Goal: Task Accomplishment & Management: Manage account settings

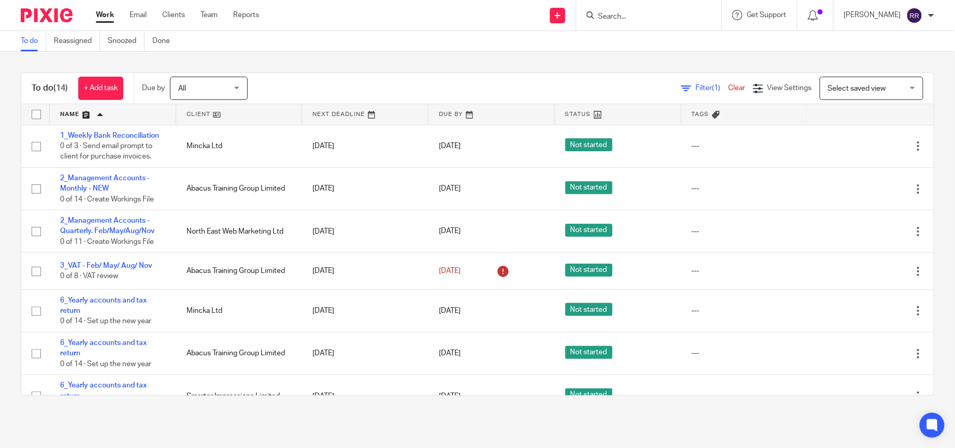
drag, startPoint x: 0, startPoint y: 0, endPoint x: 145, endPoint y: 223, distance: 266.4
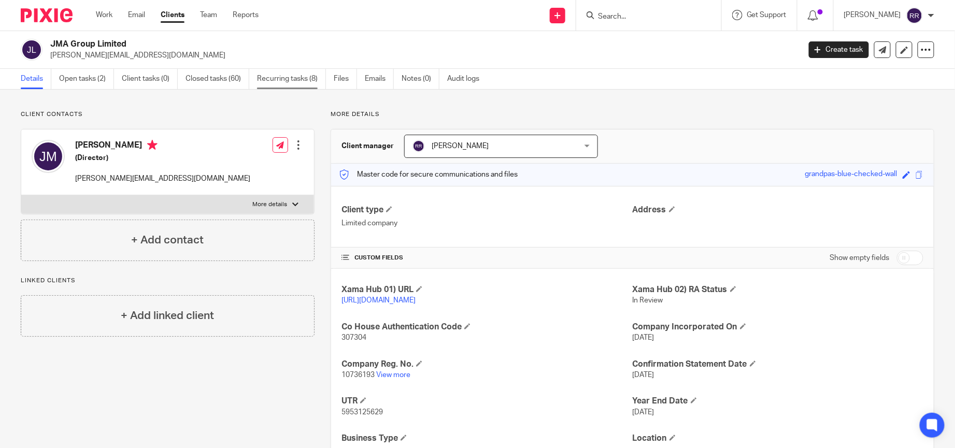
click at [306, 85] on link "Recurring tasks (8)" at bounding box center [291, 79] width 69 height 20
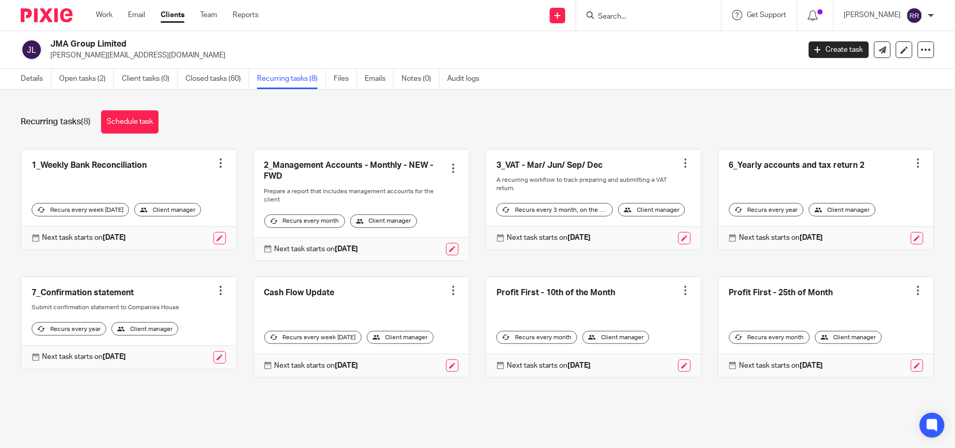
click at [448, 296] on div at bounding box center [453, 291] width 10 height 10
click at [328, 414] on div "Recurring tasks (8) Schedule task 1_Weekly Bank Reconciliation Create task Clon…" at bounding box center [477, 252] width 955 height 324
click at [348, 345] on div "Recurs every week on monday" at bounding box center [312, 337] width 97 height 13
click at [446, 372] on link at bounding box center [452, 366] width 12 height 12
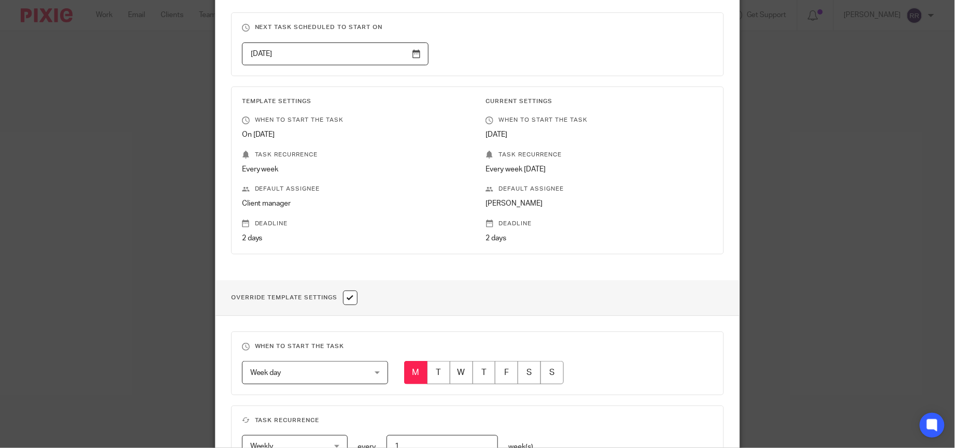
scroll to position [233, 0]
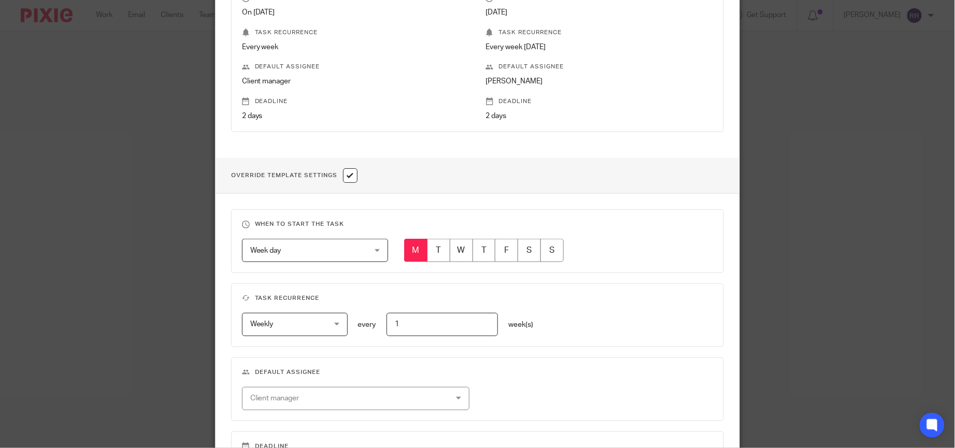
click at [372, 253] on div "Week day Week day" at bounding box center [315, 250] width 146 height 23
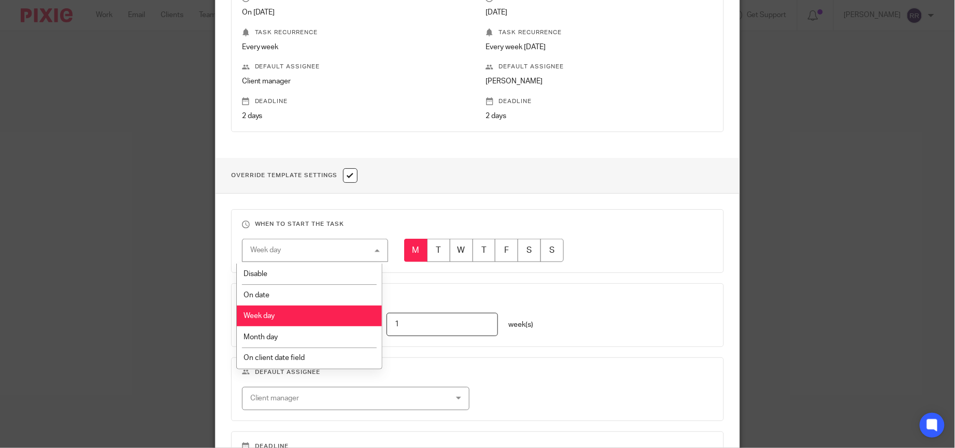
click at [576, 301] on h3 "Task recurrence" at bounding box center [478, 298] width 472 height 8
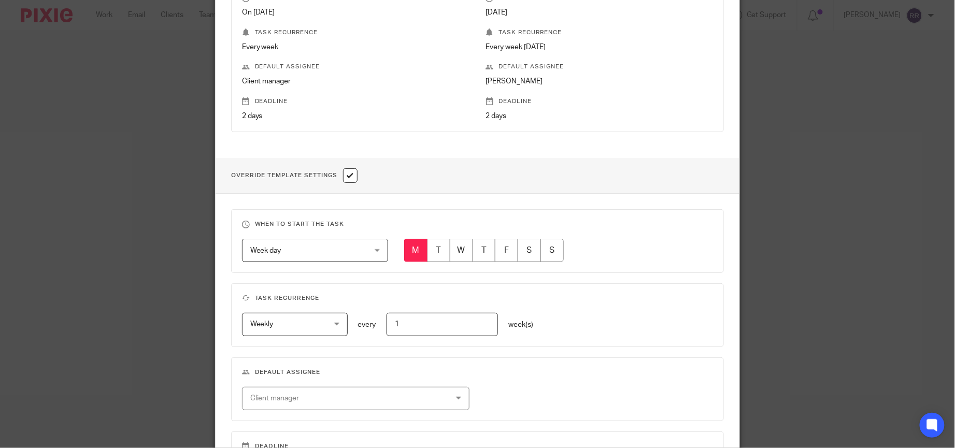
click at [336, 328] on div "Weekly Weekly" at bounding box center [295, 324] width 106 height 23
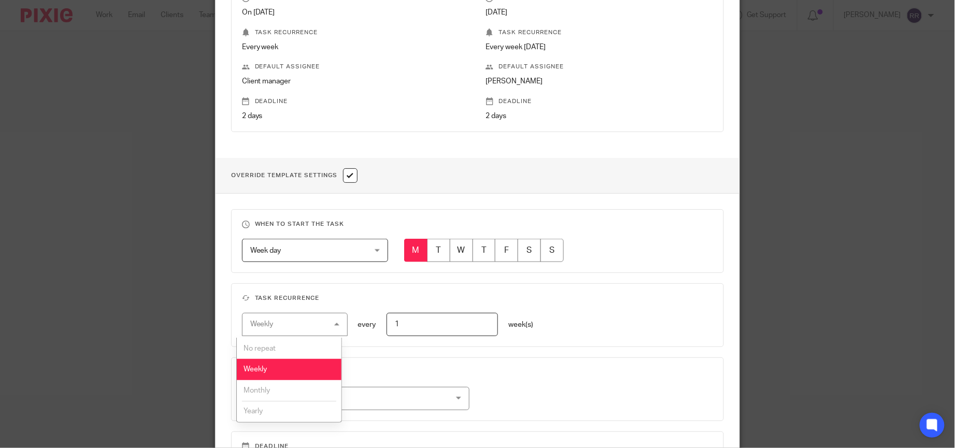
click at [431, 365] on fieldset "Default assignee Client manager Blessie Dabu Camille Caoili Duncan Lloyd Ellen …" at bounding box center [477, 390] width 493 height 64
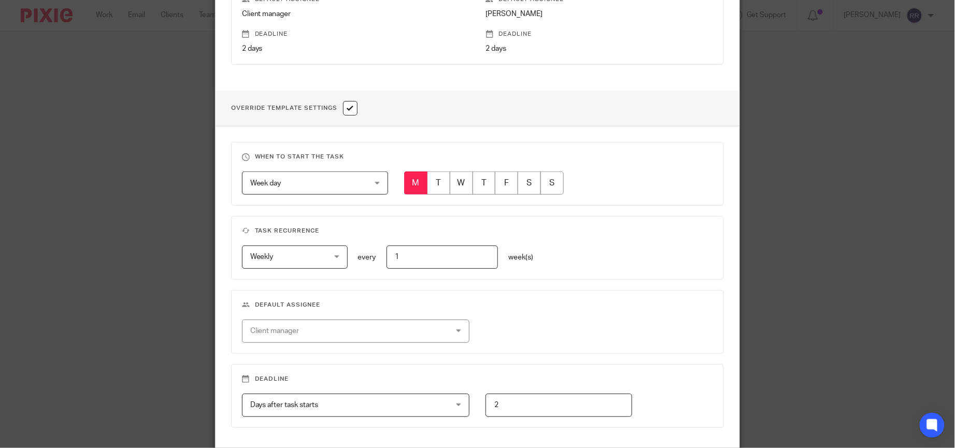
scroll to position [389, 0]
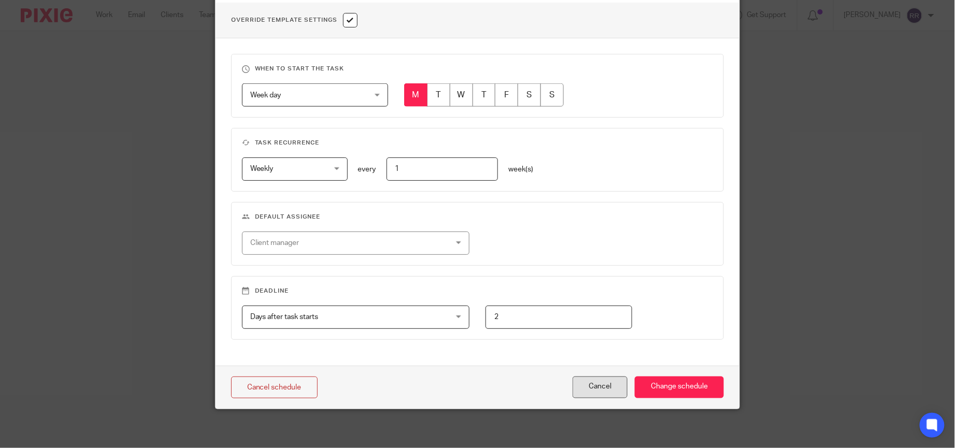
click at [579, 391] on button "Cancel" at bounding box center [600, 388] width 55 height 22
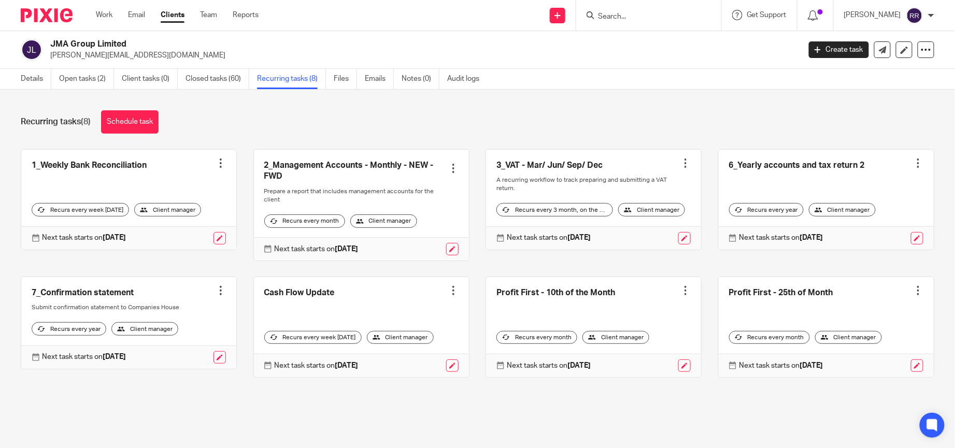
click at [448, 296] on div at bounding box center [453, 291] width 10 height 10
click at [427, 328] on link "Create task" at bounding box center [403, 328] width 83 height 15
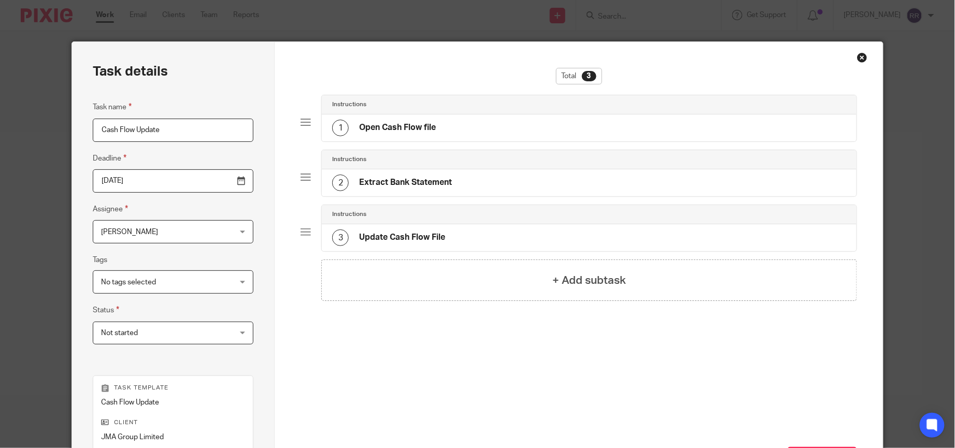
click at [219, 181] on input "2025-09-26" at bounding box center [173, 181] width 161 height 23
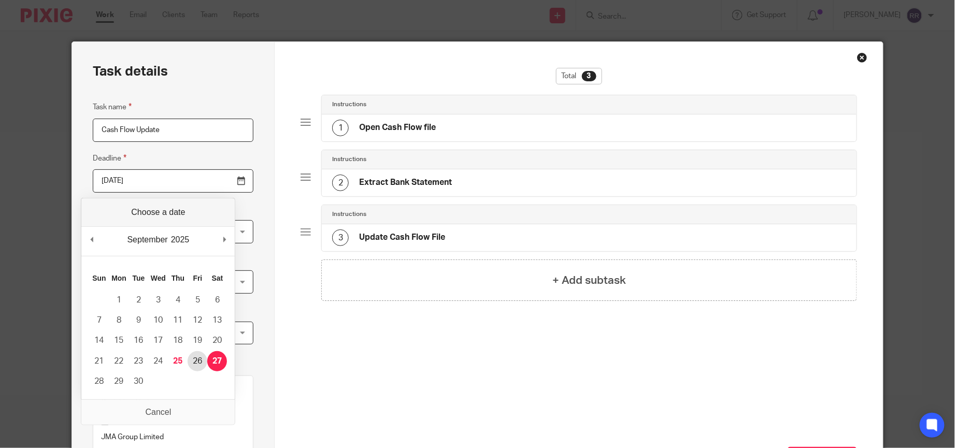
type input "2025-09-25"
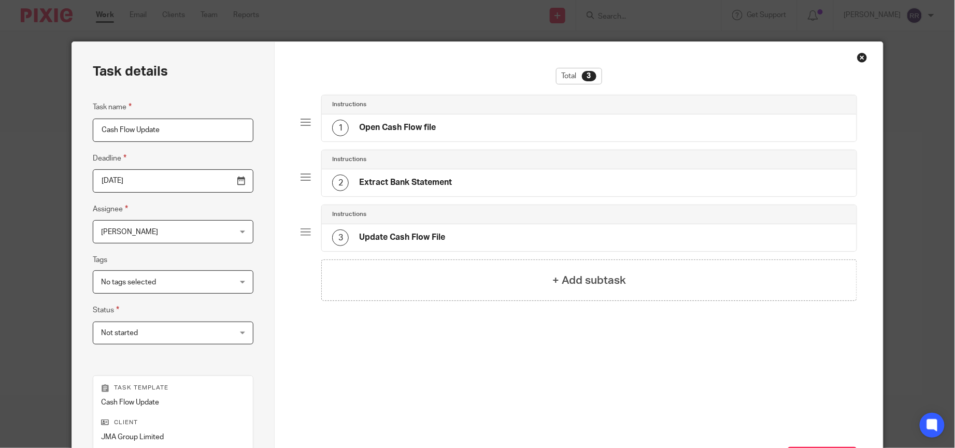
click at [349, 373] on div "Total 3 Instructions 1 Open Cash Flow file Instructions 2 Extract Bank Statemen…" at bounding box center [579, 227] width 556 height 319
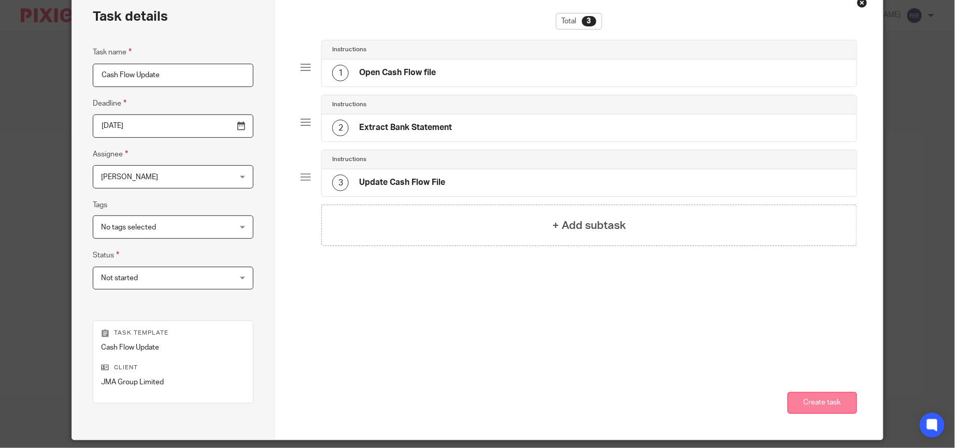
scroll to position [89, 0]
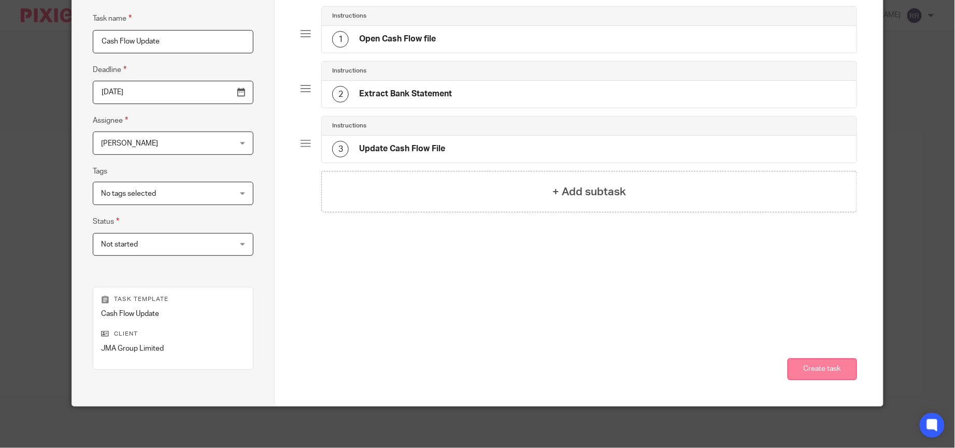
click at [808, 364] on button "Create task" at bounding box center [822, 370] width 69 height 22
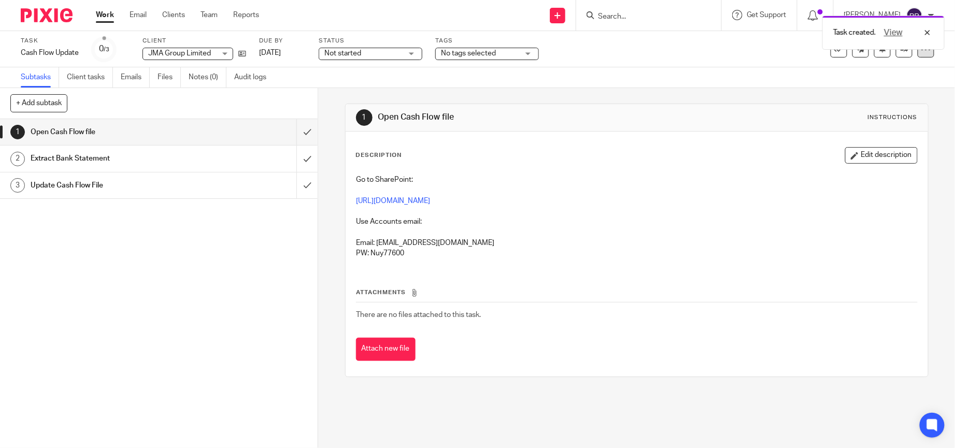
click at [921, 53] on icon at bounding box center [926, 49] width 10 height 10
click at [885, 115] on li "Make recurring" at bounding box center [875, 121] width 83 height 16
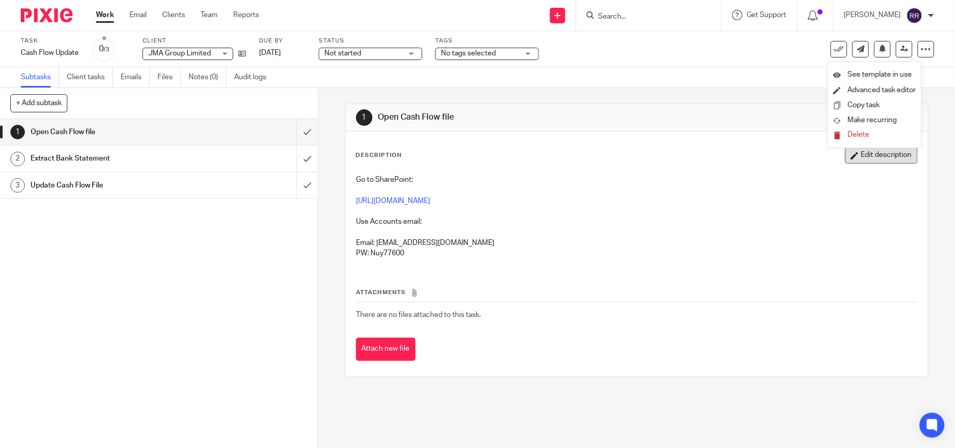
click at [851, 152] on button "Edit description" at bounding box center [881, 155] width 73 height 17
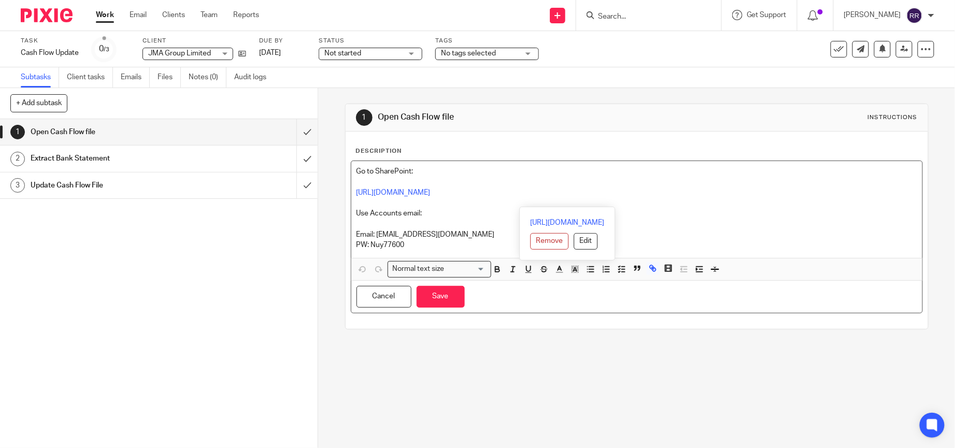
drag, startPoint x: 804, startPoint y: 205, endPoint x: 347, endPoint y: 198, distance: 457.3
click at [351, 198] on div "Go to SharePoint: https://traintogether-my.sharepoint.com/:x:/r/personal/charle…" at bounding box center [636, 209] width 571 height 97
click at [440, 250] on p "PW: Nuy77600" at bounding box center [637, 245] width 561 height 10
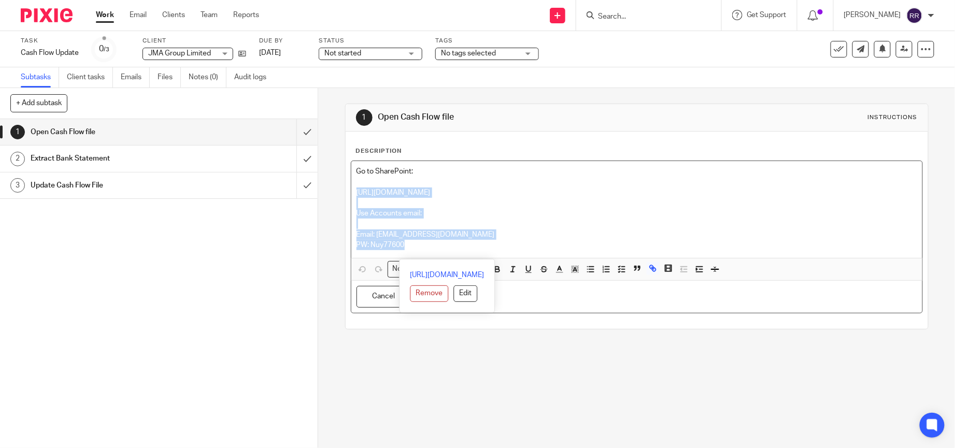
drag, startPoint x: 406, startPoint y: 244, endPoint x: 334, endPoint y: 197, distance: 85.4
click at [332, 197] on div "1 Open Cash Flow file Instructions Description Go to SharePoint: https://traint…" at bounding box center [636, 268] width 637 height 360
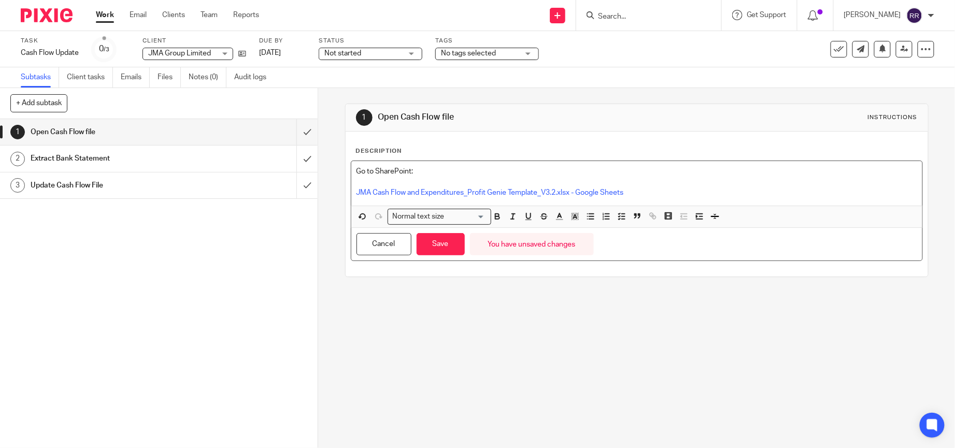
click at [659, 303] on div "1 Open Cash Flow file Instructions Description Go to SharePoint: JMA Cash Flow …" at bounding box center [636, 268] width 637 height 360
click at [427, 248] on button "Save" at bounding box center [441, 244] width 48 height 22
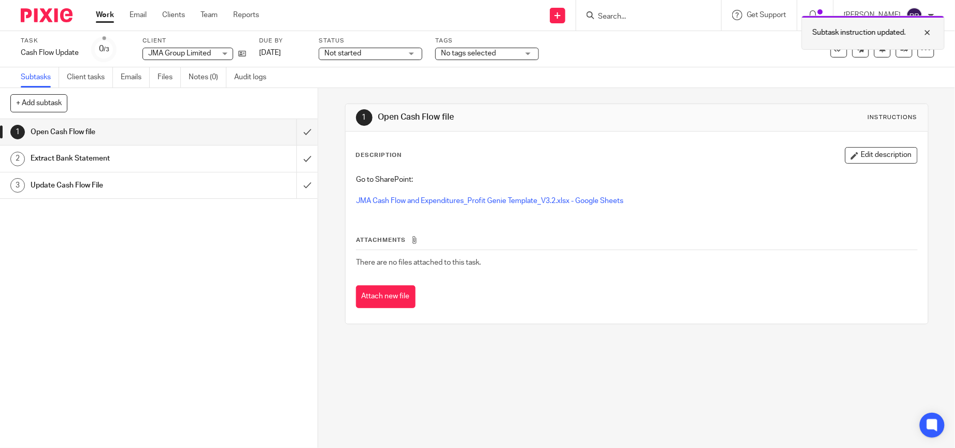
click at [909, 49] on div "Subtask instruction updated." at bounding box center [873, 33] width 143 height 34
click at [921, 49] on icon at bounding box center [926, 49] width 10 height 10
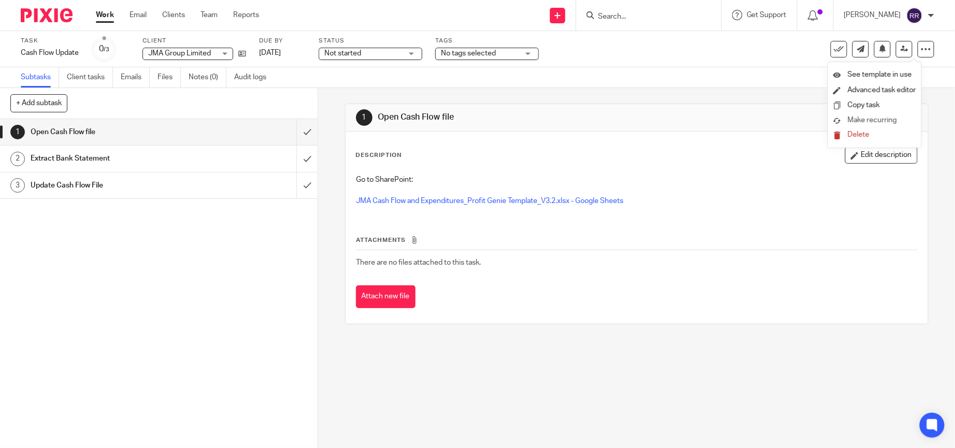
click at [881, 116] on link "Make recurring" at bounding box center [875, 121] width 83 height 10
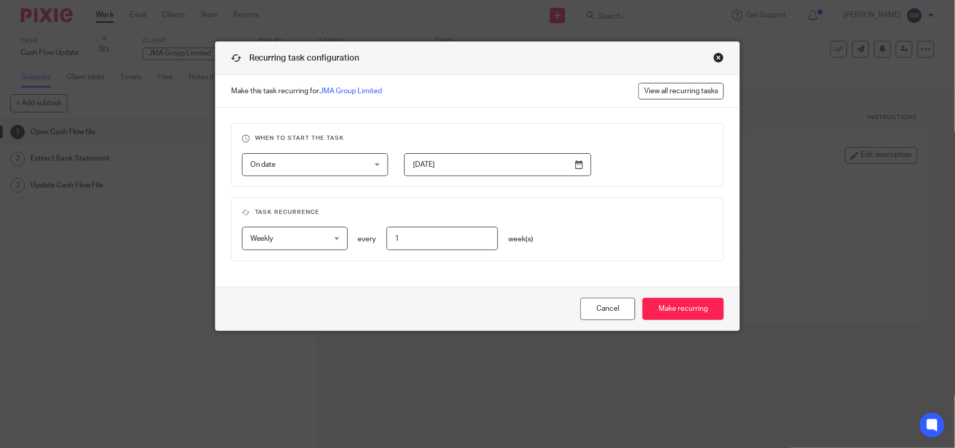
click at [368, 168] on div "On date On date" at bounding box center [315, 164] width 146 height 23
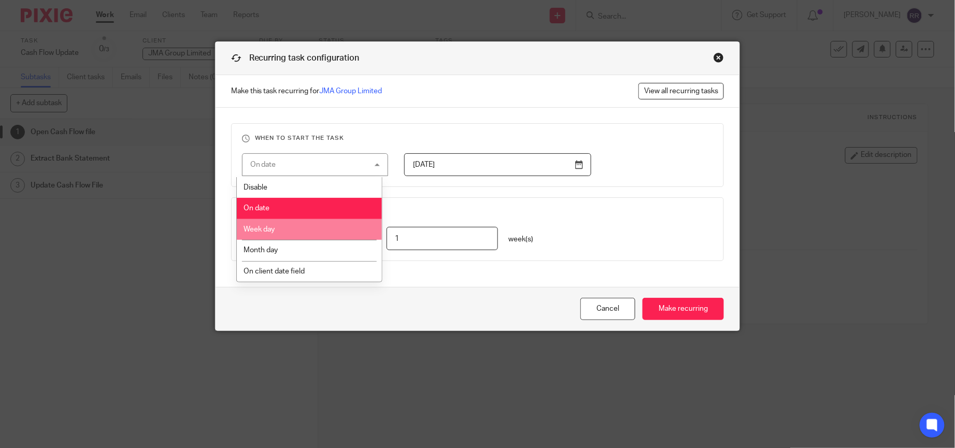
click at [330, 224] on li "Week day" at bounding box center [309, 229] width 145 height 21
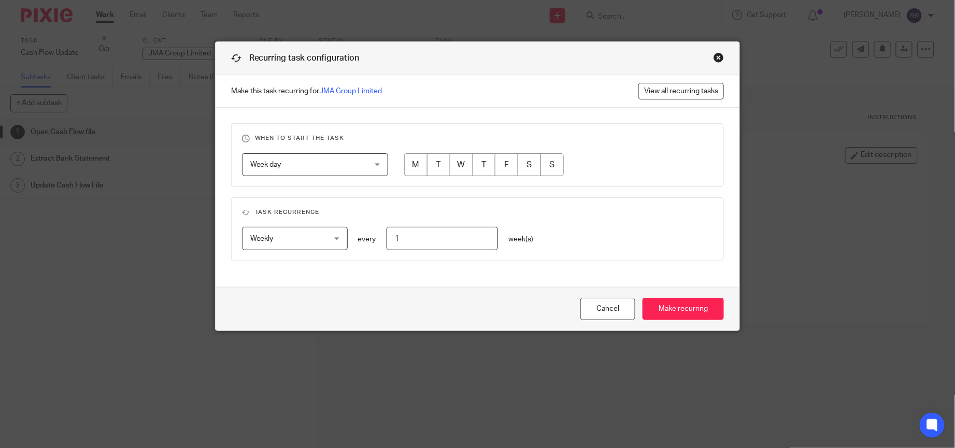
click at [452, 163] on input "radio" at bounding box center [461, 164] width 23 height 23
radio input "true"
click at [694, 316] on input "Make recurring" at bounding box center [683, 309] width 81 height 22
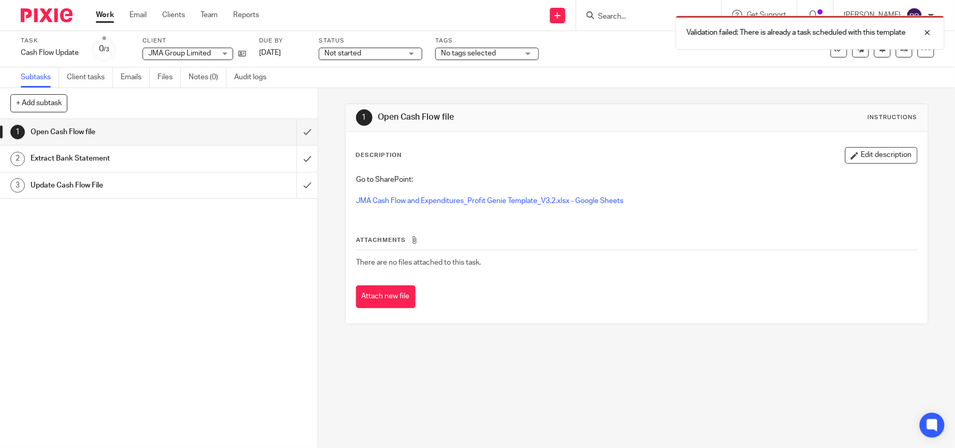
click at [106, 12] on link "Work" at bounding box center [105, 15] width 18 height 10
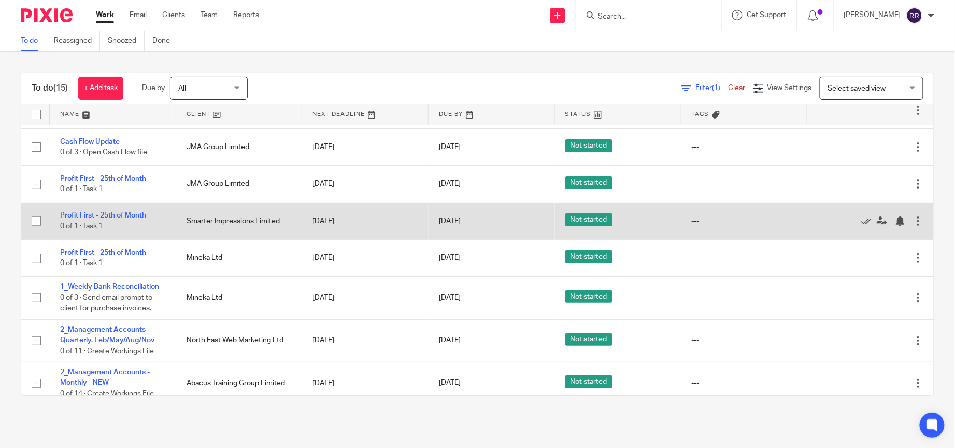
scroll to position [30, 0]
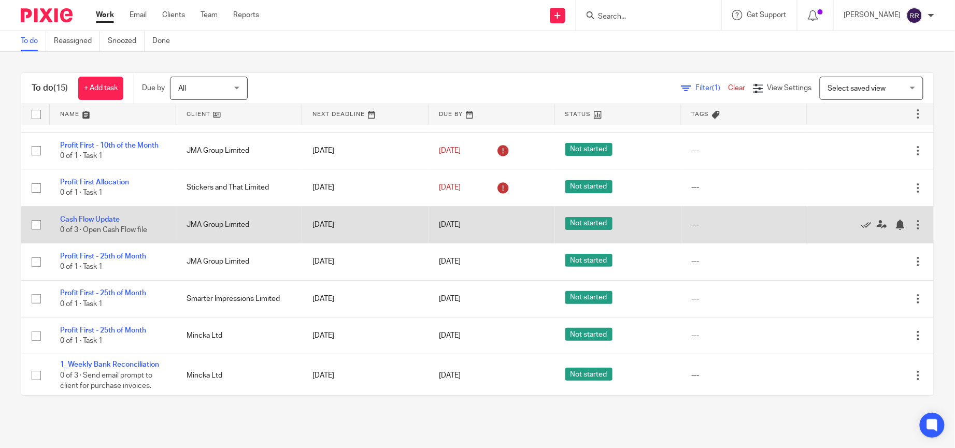
click at [913, 225] on div at bounding box center [918, 225] width 10 height 10
click at [112, 221] on link "Cash Flow Update" at bounding box center [90, 219] width 60 height 7
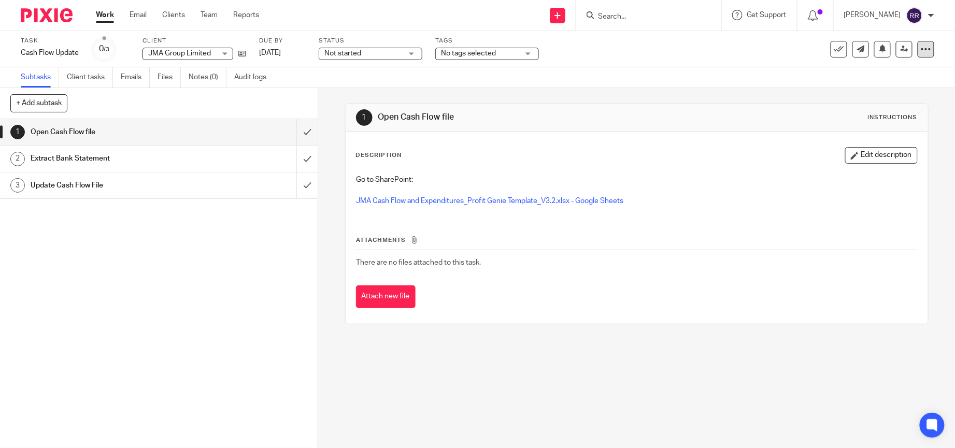
click at [921, 50] on icon at bounding box center [926, 49] width 10 height 10
click at [878, 119] on span "Make recurring" at bounding box center [872, 120] width 49 height 7
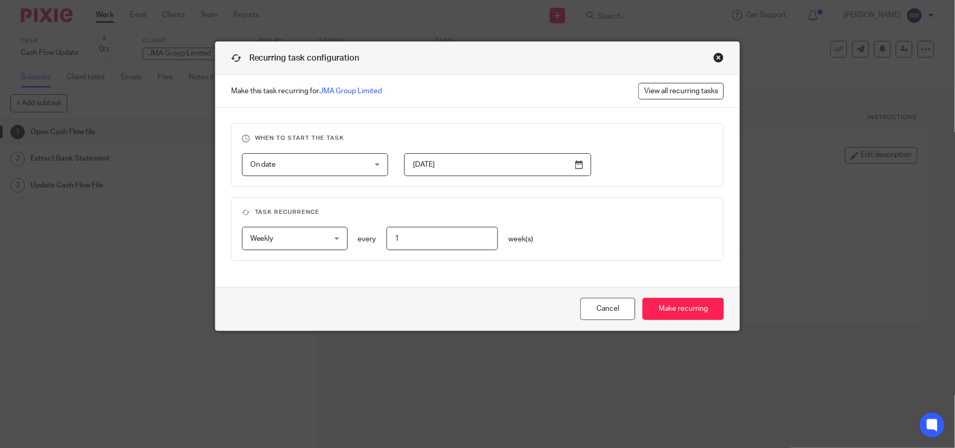
click at [365, 169] on div "On date On date" at bounding box center [315, 164] width 146 height 23
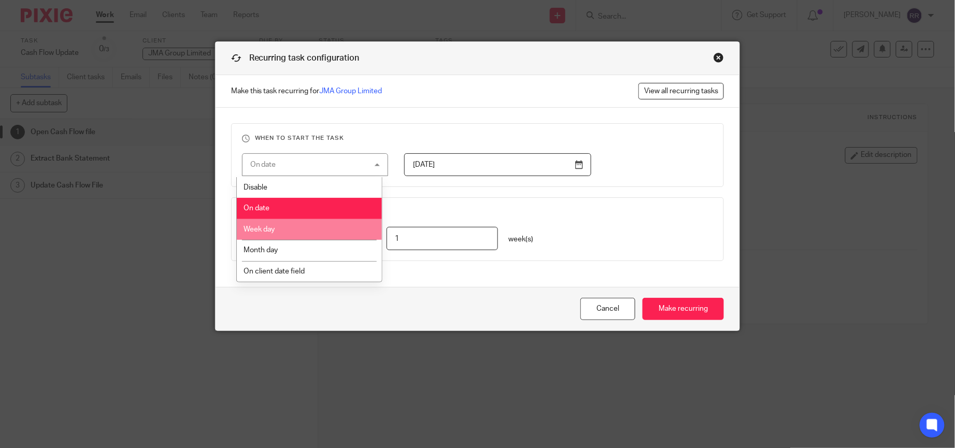
click at [310, 228] on li "Week day" at bounding box center [309, 229] width 145 height 21
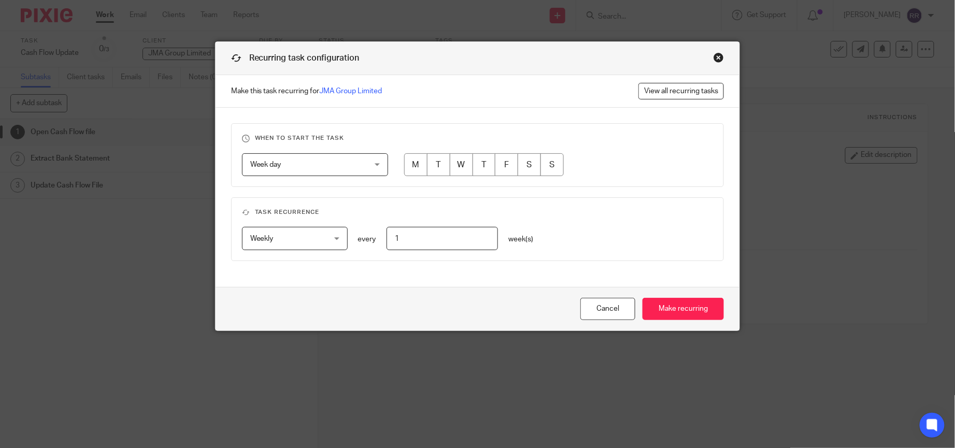
click at [434, 165] on input "radio" at bounding box center [438, 164] width 23 height 23
radio input "true"
click at [676, 303] on input "Make recurring" at bounding box center [683, 309] width 81 height 22
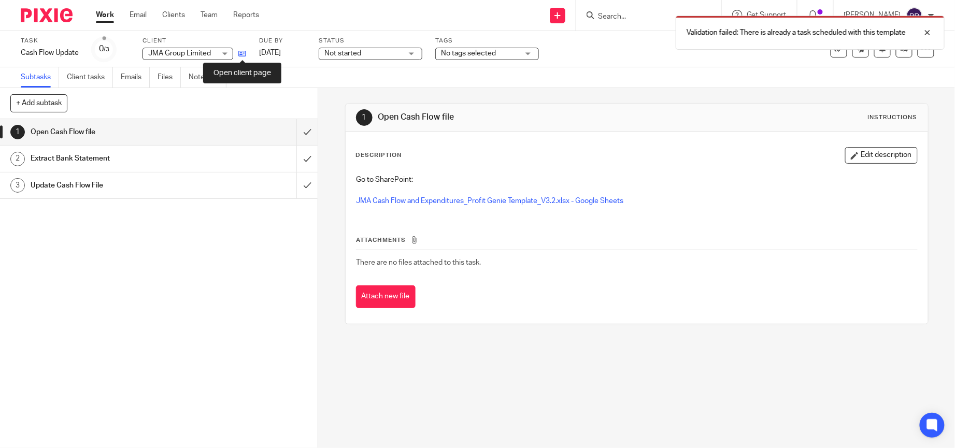
click at [238, 57] on icon at bounding box center [242, 54] width 8 height 8
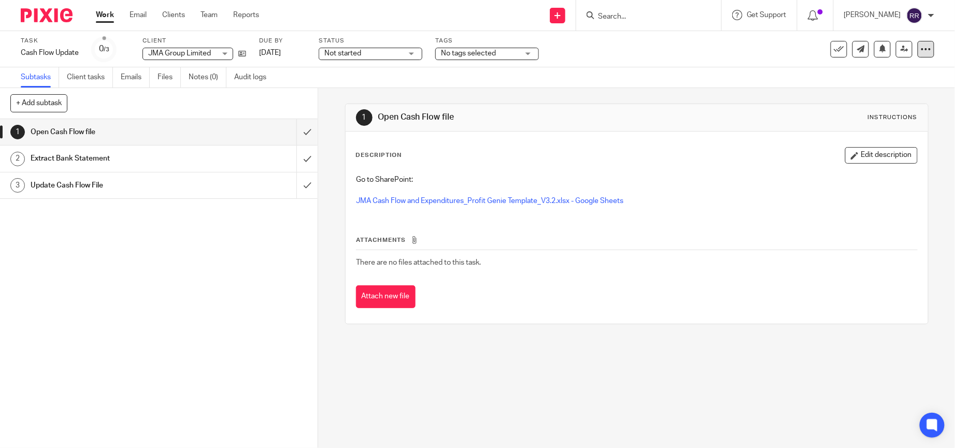
click at [921, 53] on icon at bounding box center [926, 49] width 10 height 10
click at [897, 106] on li "Copy task" at bounding box center [875, 105] width 83 height 15
click at [866, 103] on link "Copy task" at bounding box center [864, 105] width 32 height 7
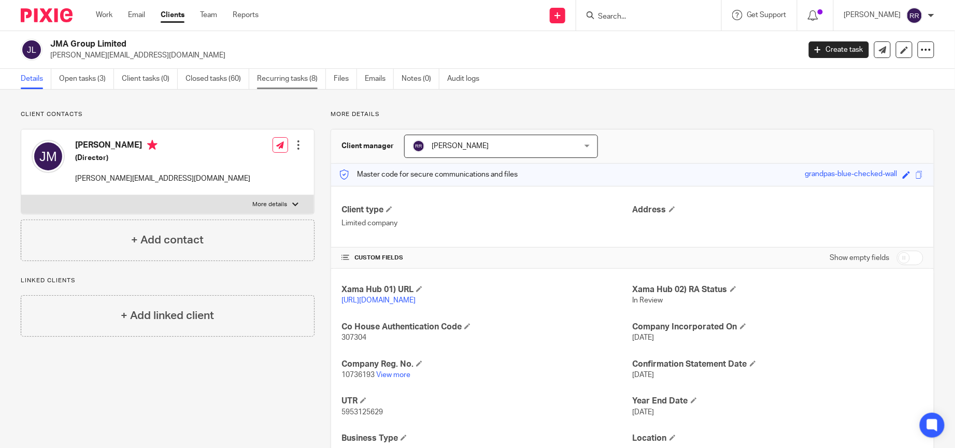
click at [298, 75] on link "Recurring tasks (8)" at bounding box center [291, 79] width 69 height 20
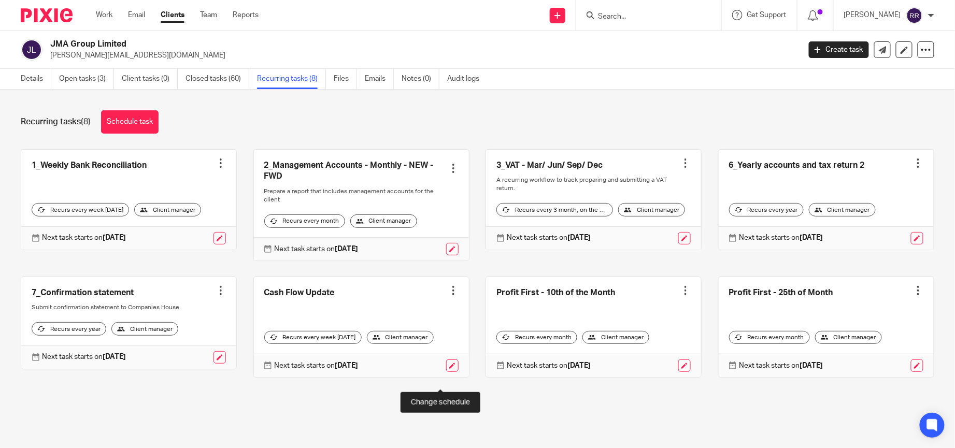
click at [446, 372] on link at bounding box center [452, 366] width 12 height 12
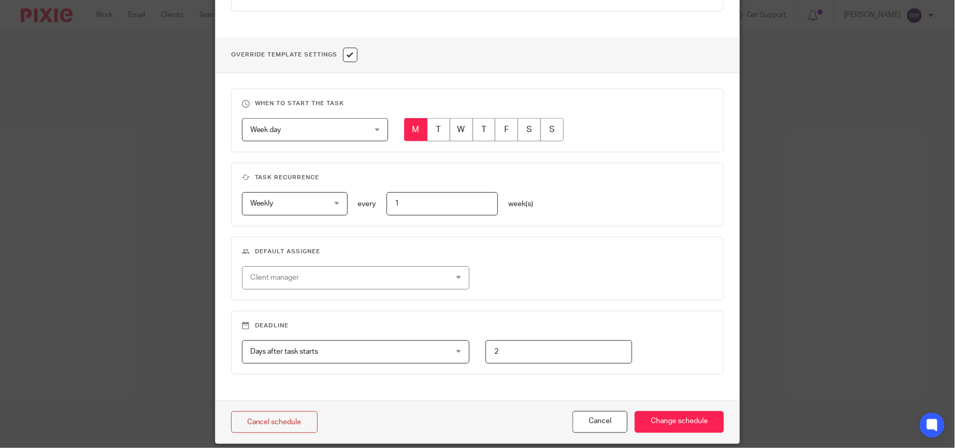
scroll to position [394, 0]
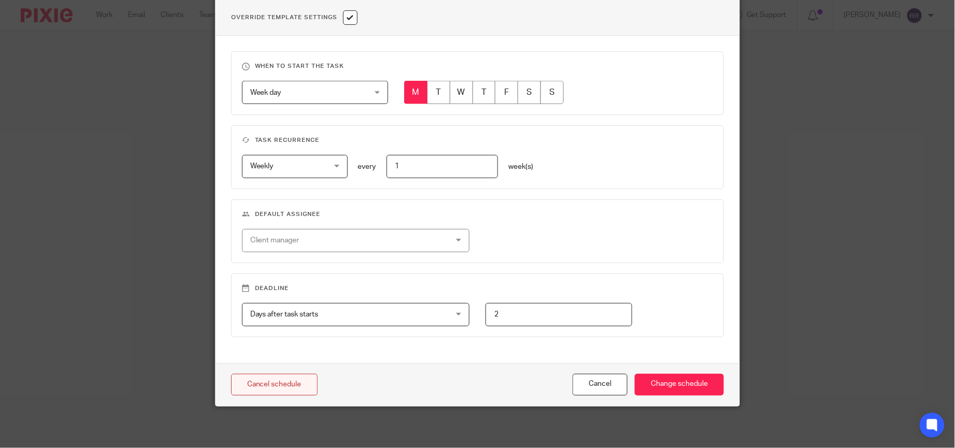
click at [304, 376] on link "Cancel schedule" at bounding box center [274, 385] width 87 height 22
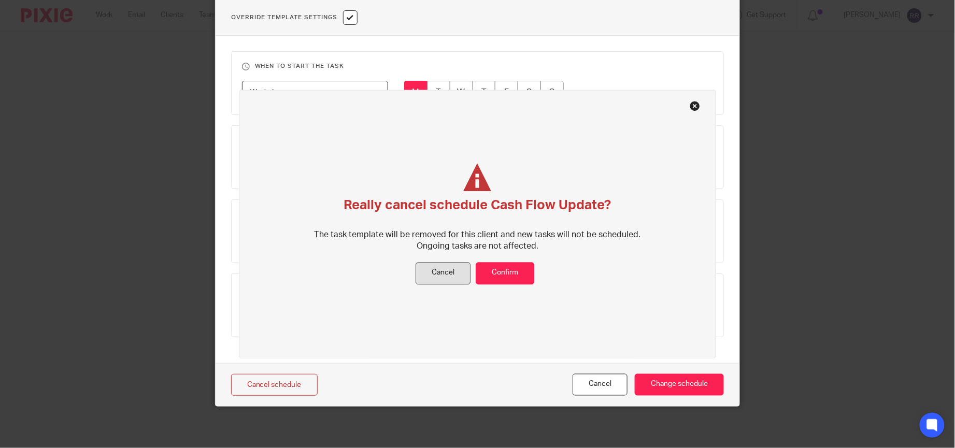
click at [435, 266] on button "Cancel" at bounding box center [443, 274] width 55 height 22
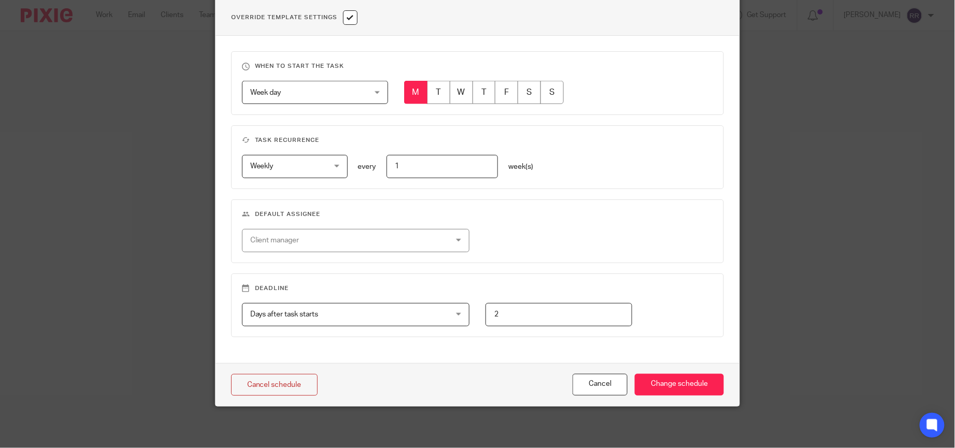
click at [349, 83] on span "Week day" at bounding box center [305, 92] width 110 height 22
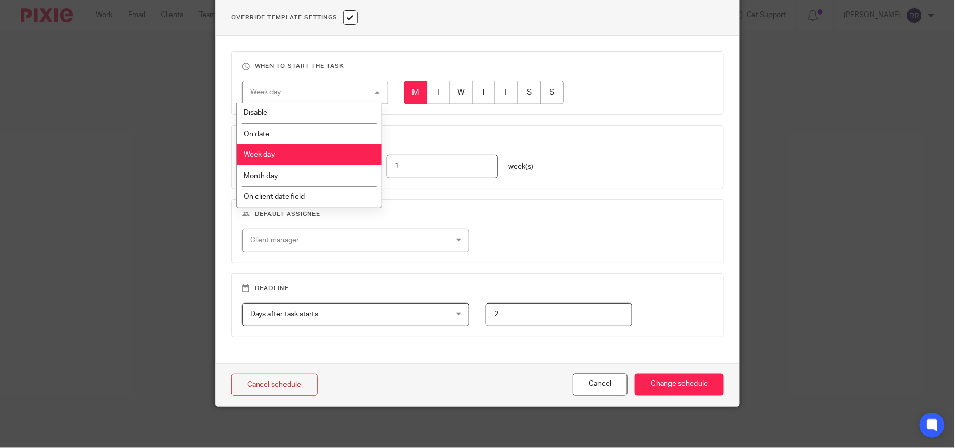
click at [679, 168] on div "Weekly Weekly No repeat Weekly Monthly Yearly weekly every 1 week(s)" at bounding box center [469, 166] width 488 height 23
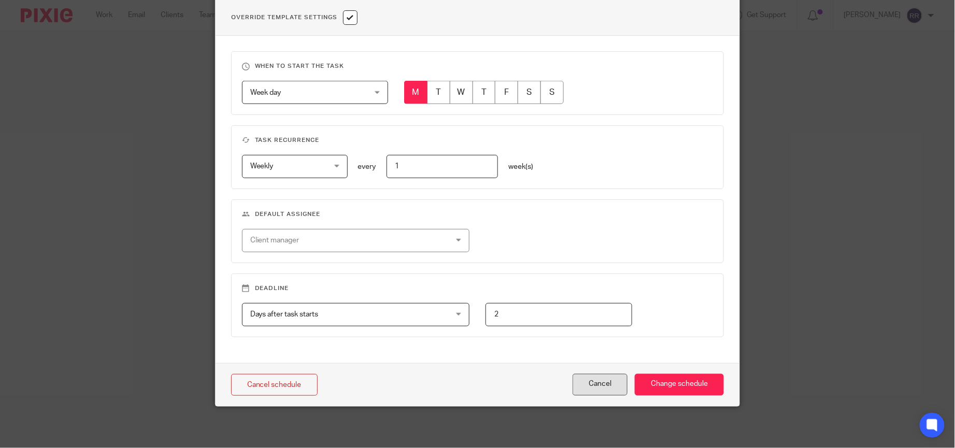
click at [585, 389] on button "Cancel" at bounding box center [600, 385] width 55 height 22
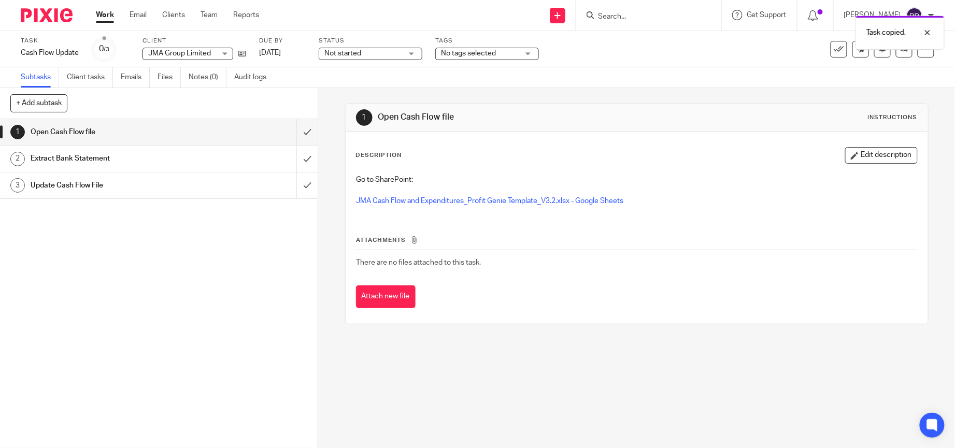
click at [761, 62] on div "Task Cash Flow Update Save Cash Flow Update 0 /3 Client JMA Group Limited JMA G…" at bounding box center [477, 49] width 955 height 36
click at [921, 54] on icon at bounding box center [926, 49] width 10 height 10
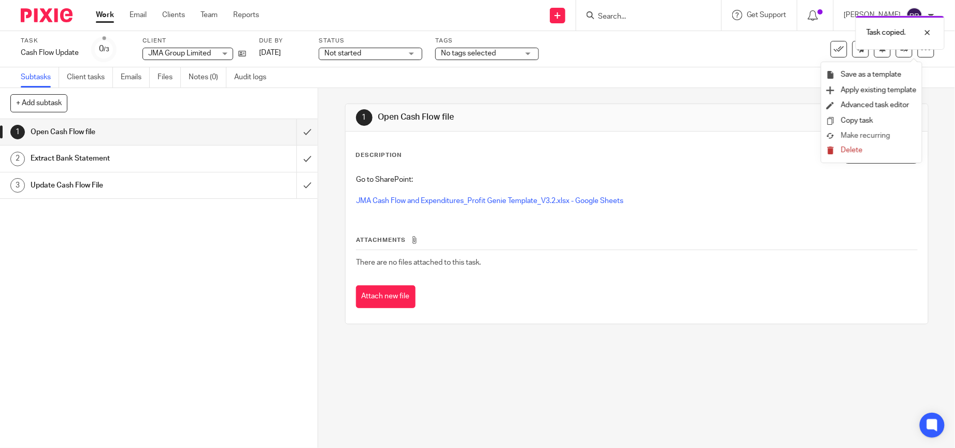
click at [864, 134] on span "Make recurring" at bounding box center [865, 135] width 49 height 7
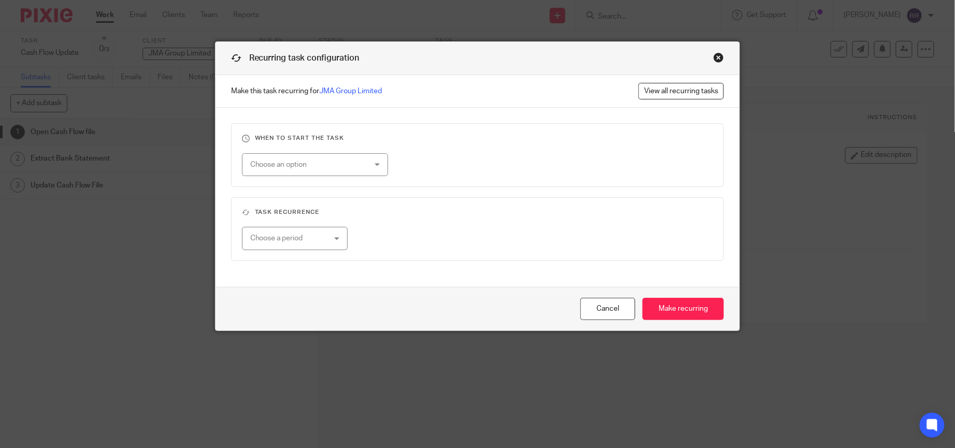
click at [365, 168] on div "Choose an option" at bounding box center [315, 164] width 146 height 23
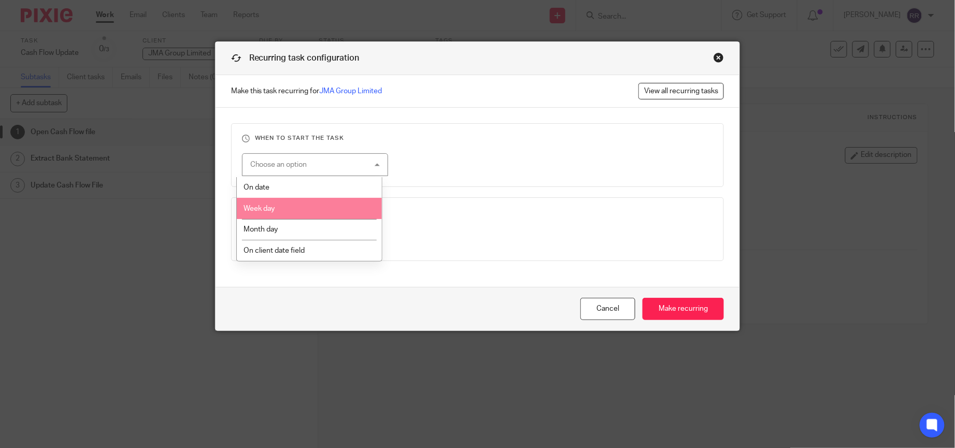
click at [290, 206] on li "Week day" at bounding box center [309, 208] width 145 height 21
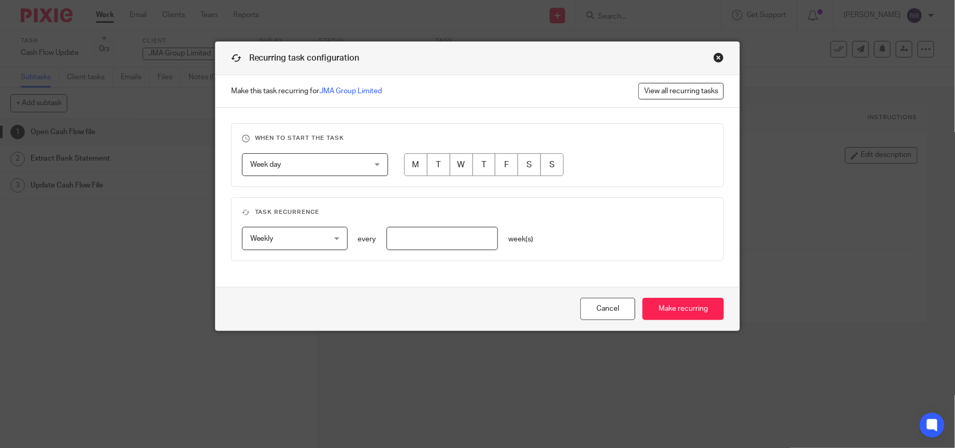
click at [458, 172] on input "radio" at bounding box center [461, 164] width 23 height 23
radio input "true"
click at [430, 238] on input "number" at bounding box center [442, 238] width 111 height 23
click at [423, 233] on input "number" at bounding box center [442, 238] width 111 height 23
type input "1"
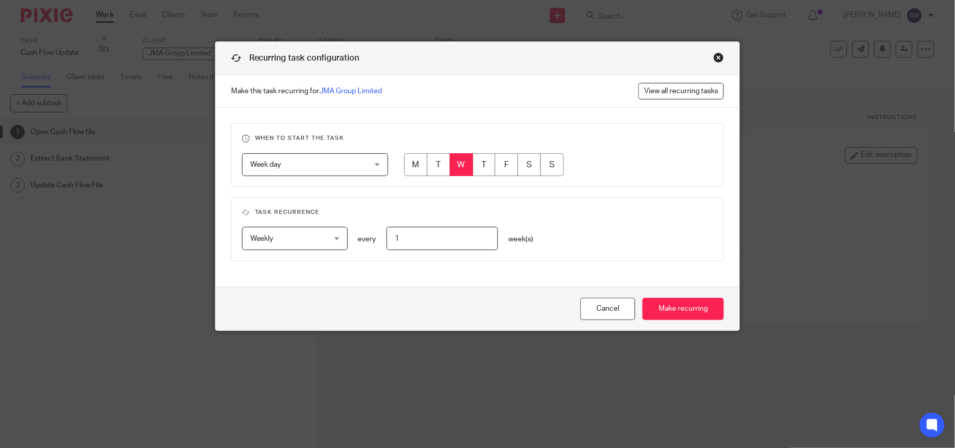
click at [606, 252] on fieldset "Task recurrence Weekly Weekly No repeat Weekly Monthly Yearly weekly every 1 we…" at bounding box center [477, 229] width 493 height 64
click at [675, 244] on div "Weekly Weekly No repeat Weekly Monthly Yearly weekly every 1 week(s)" at bounding box center [469, 238] width 488 height 23
click at [655, 305] on input "Make recurring" at bounding box center [683, 309] width 81 height 22
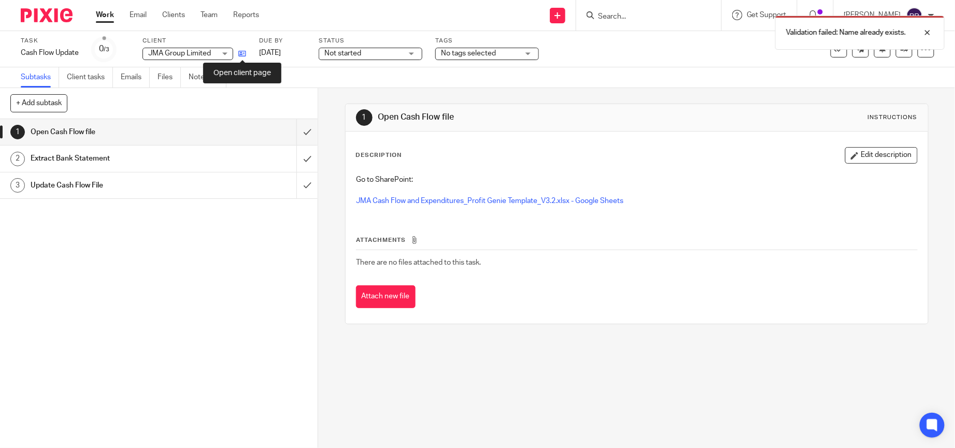
click at [242, 54] on icon at bounding box center [242, 54] width 8 height 8
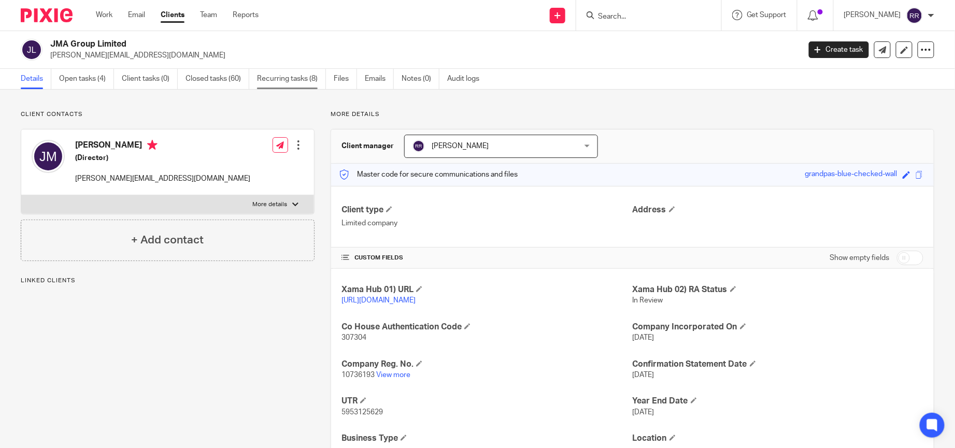
click at [298, 83] on link "Recurring tasks (8)" at bounding box center [291, 79] width 69 height 20
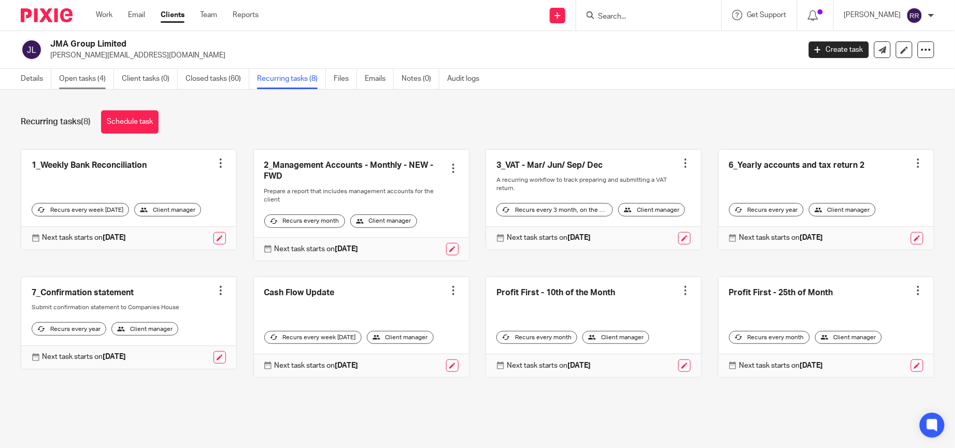
click at [98, 81] on link "Open tasks (4)" at bounding box center [86, 79] width 55 height 20
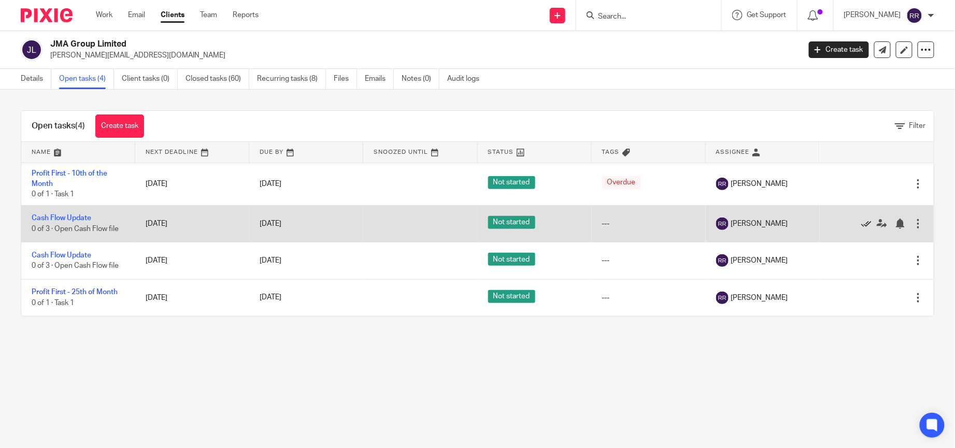
click at [862, 223] on icon at bounding box center [867, 224] width 10 height 10
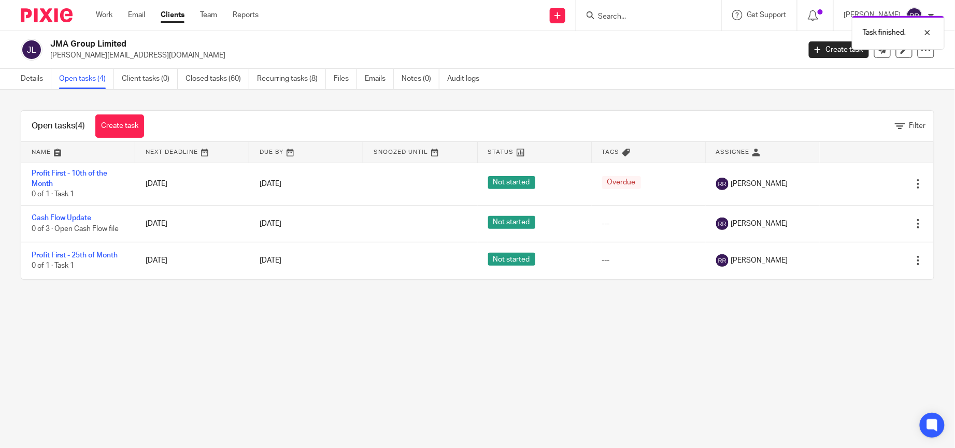
click at [862, 225] on icon at bounding box center [867, 224] width 10 height 10
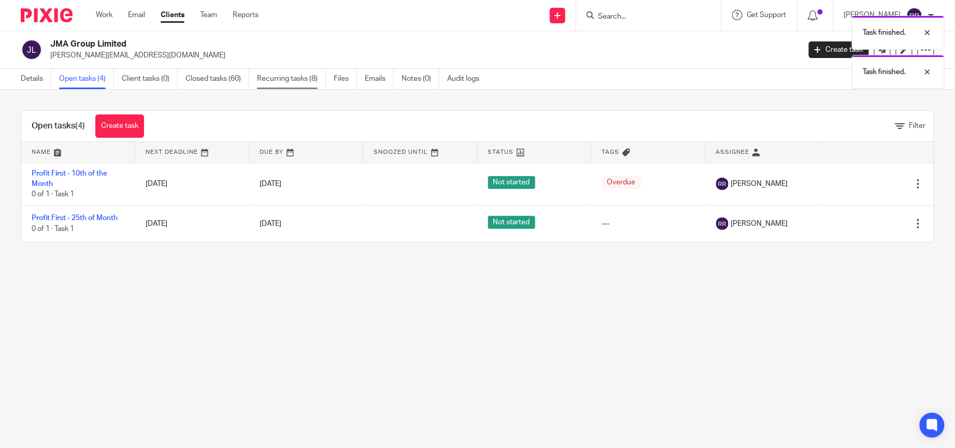
click at [283, 76] on link "Recurring tasks (8)" at bounding box center [291, 79] width 69 height 20
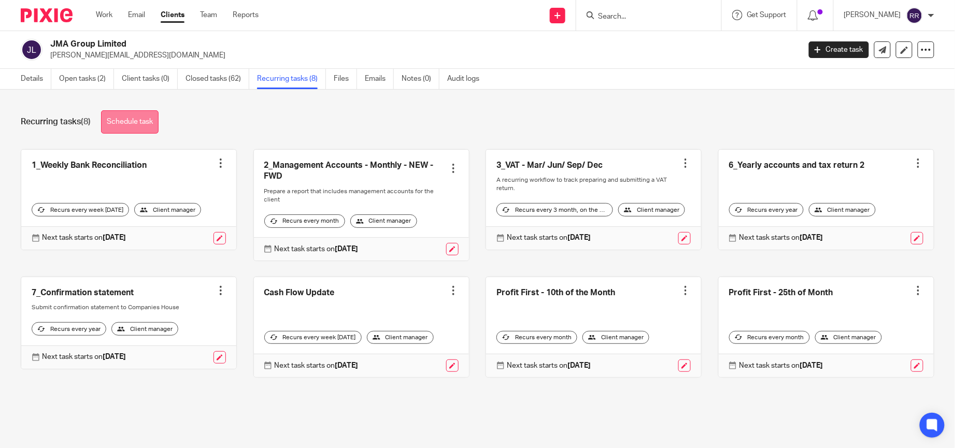
click at [141, 118] on link "Schedule task" at bounding box center [130, 121] width 58 height 23
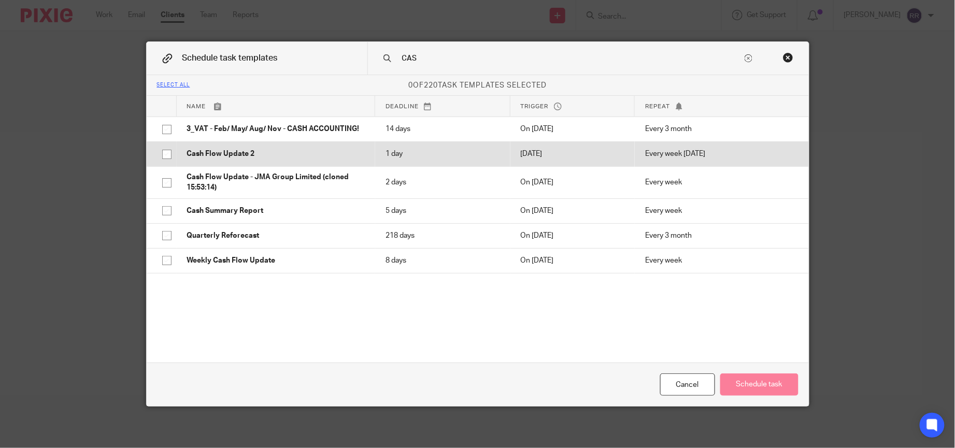
type input "CAS"
click at [285, 154] on p "Cash Flow Update 2" at bounding box center [276, 154] width 178 height 10
checkbox input "true"
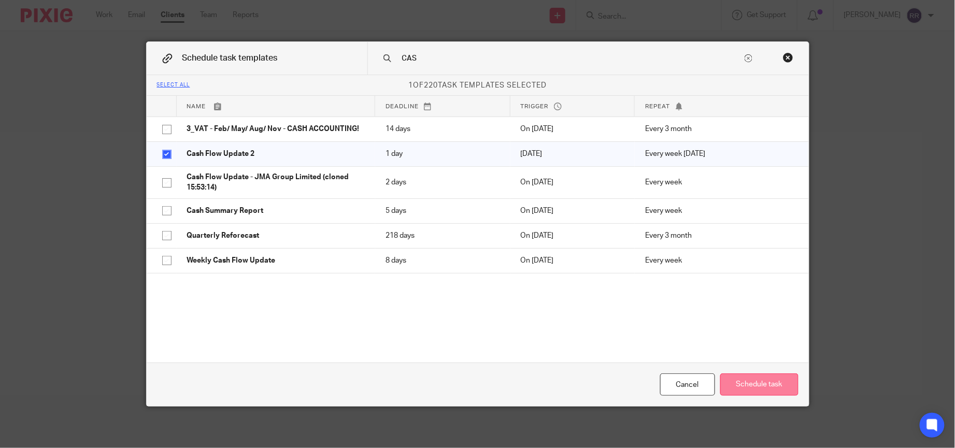
click at [785, 389] on button "Schedule task" at bounding box center [760, 385] width 78 height 22
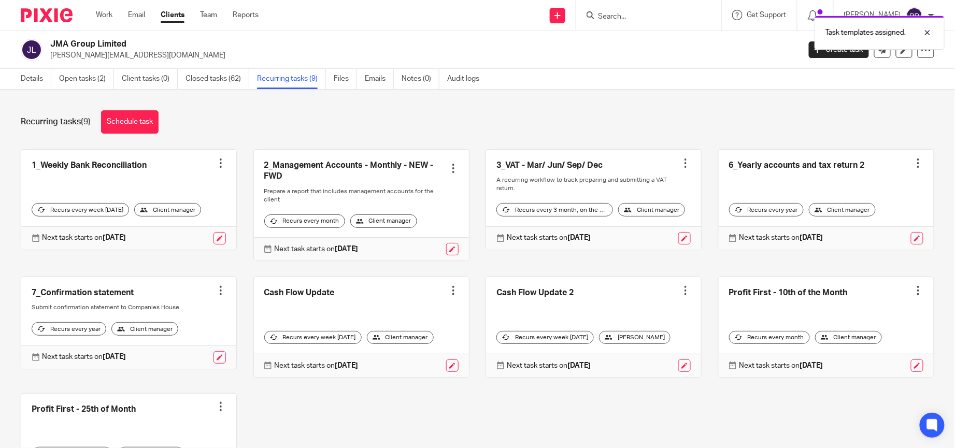
scroll to position [114, 0]
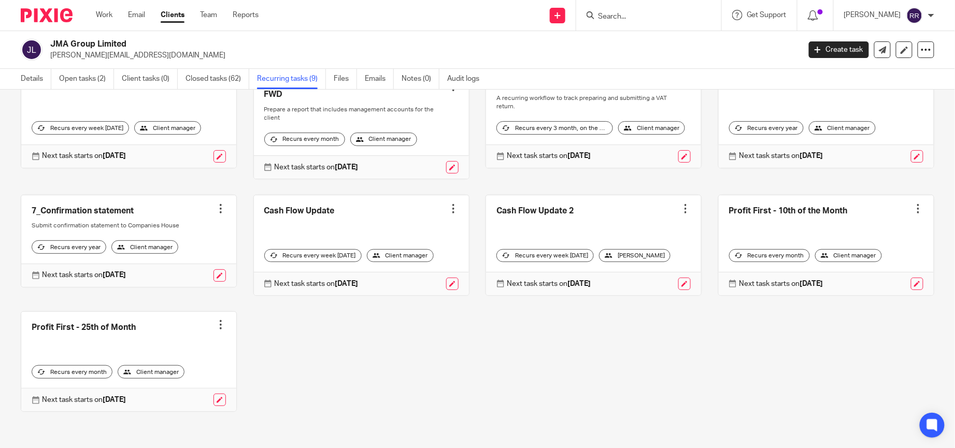
click at [681, 204] on div at bounding box center [686, 209] width 10 height 10
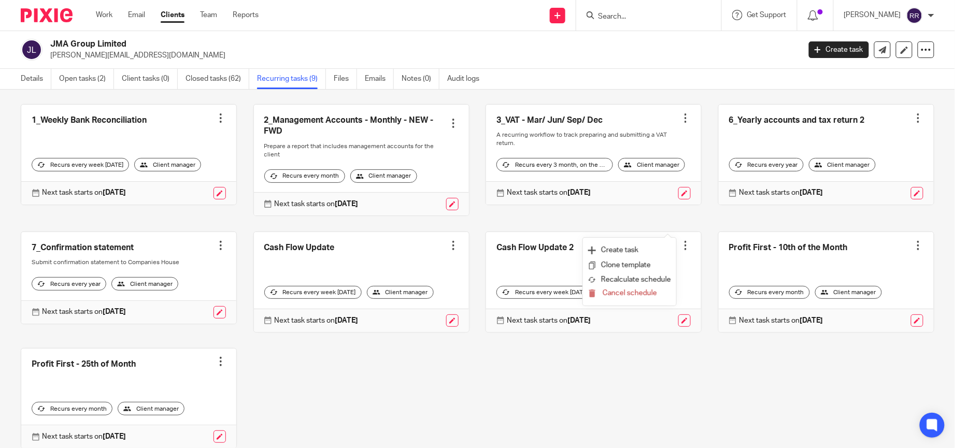
scroll to position [0, 0]
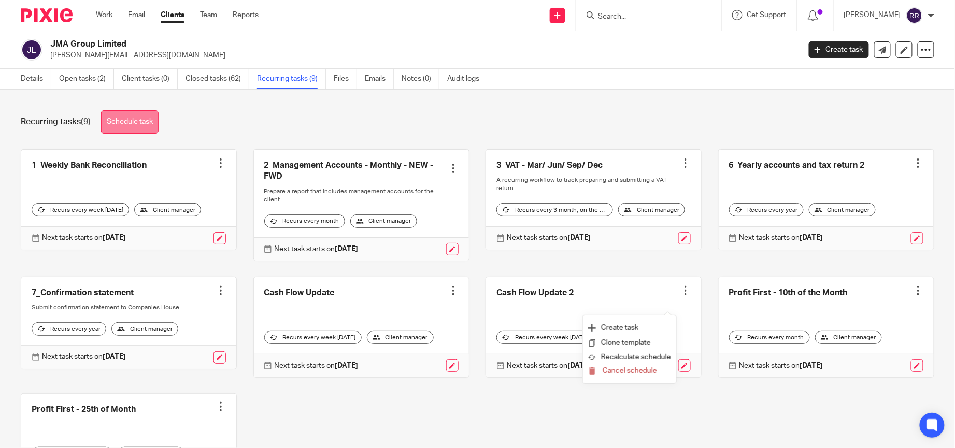
click at [148, 119] on link "Schedule task" at bounding box center [130, 121] width 58 height 23
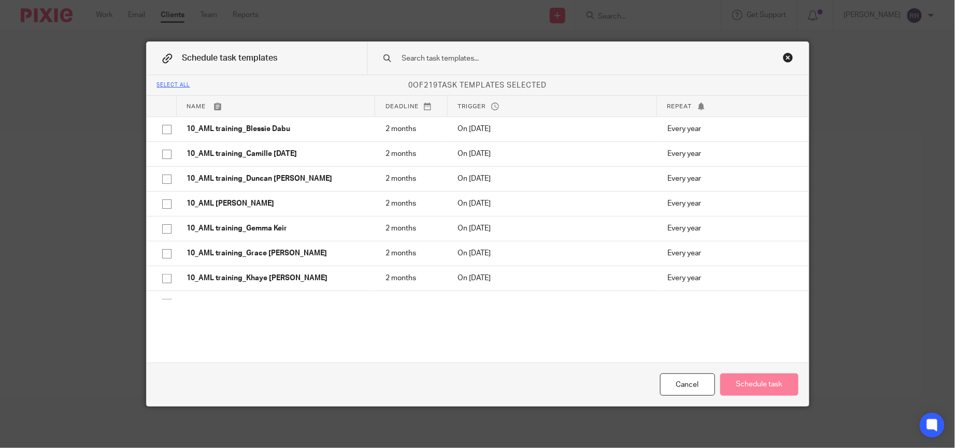
click at [446, 56] on input "text" at bounding box center [572, 58] width 342 height 11
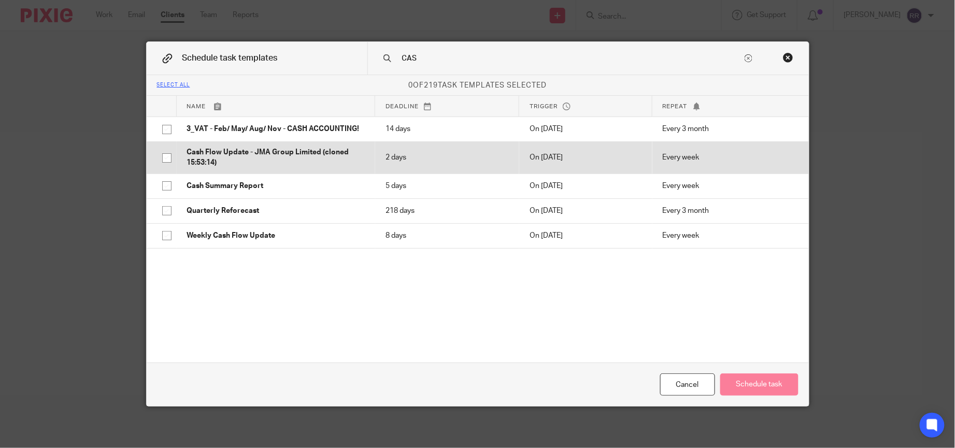
type input "CAS"
click at [310, 161] on p "Cash Flow Update - JMA Group Limited (cloned 15:53:14)" at bounding box center [276, 157] width 178 height 21
checkbox input "true"
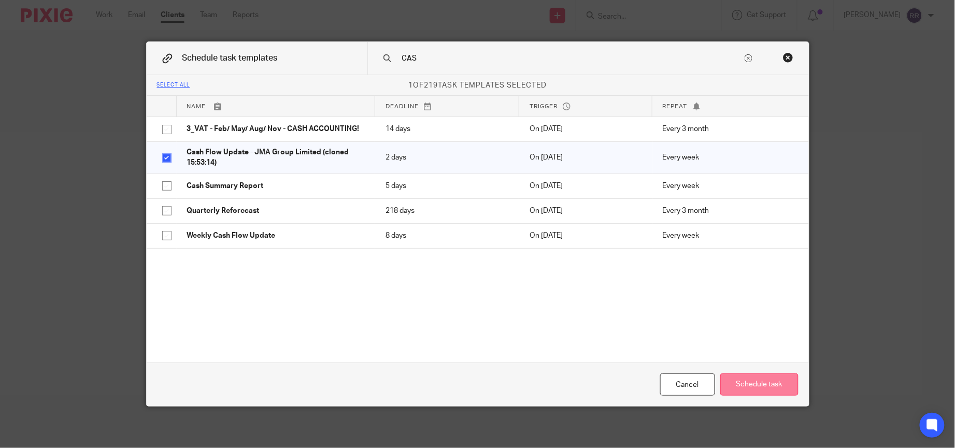
click at [766, 377] on button "Schedule task" at bounding box center [760, 385] width 78 height 22
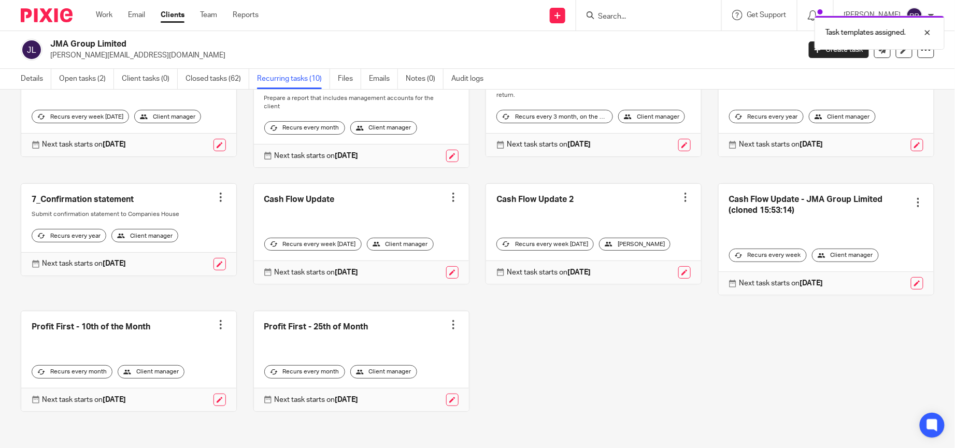
scroll to position [114, 0]
click at [907, 184] on link at bounding box center [826, 239] width 215 height 111
click at [913, 197] on div at bounding box center [918, 202] width 10 height 10
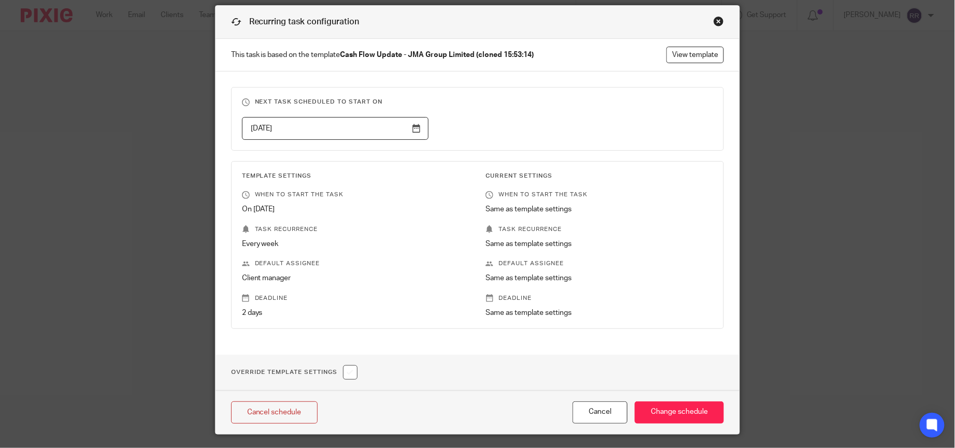
scroll to position [65, 0]
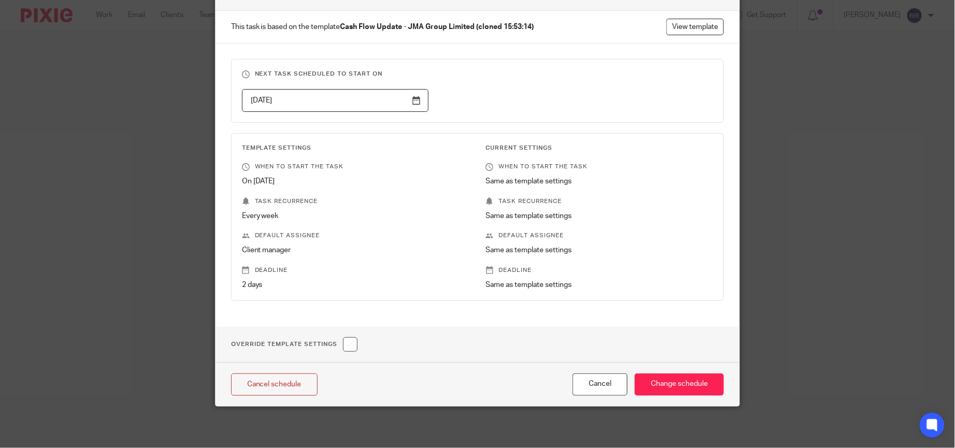
click at [352, 347] on input "checkbox" at bounding box center [350, 344] width 15 height 15
checkbox input "true"
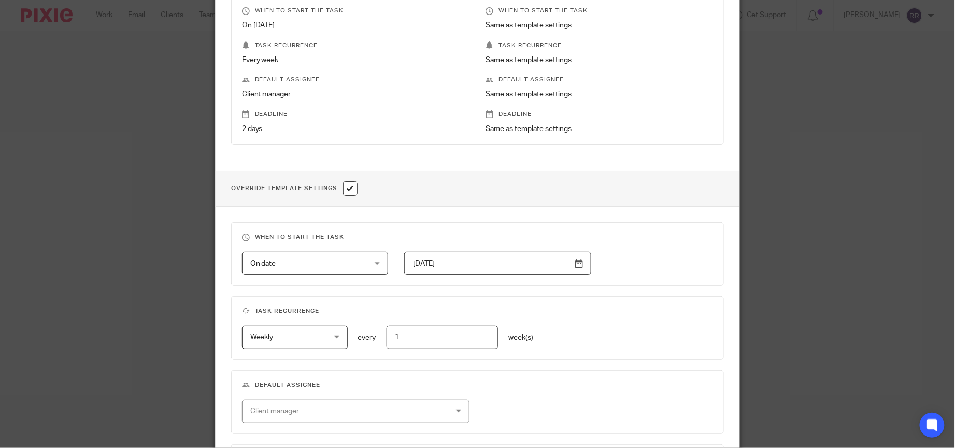
scroll to position [221, 0]
click at [366, 268] on div "On date On date" at bounding box center [315, 262] width 146 height 23
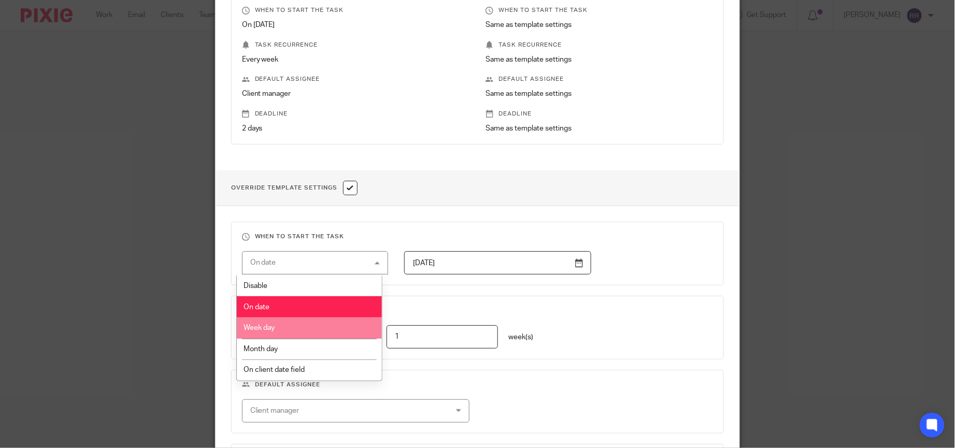
click at [318, 332] on li "Week day" at bounding box center [309, 328] width 145 height 21
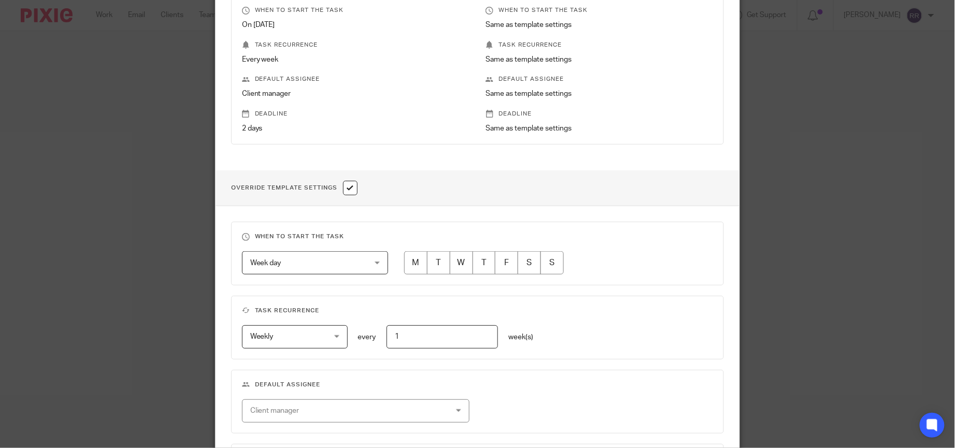
click at [436, 263] on input "radio" at bounding box center [438, 262] width 23 height 23
radio input "true"
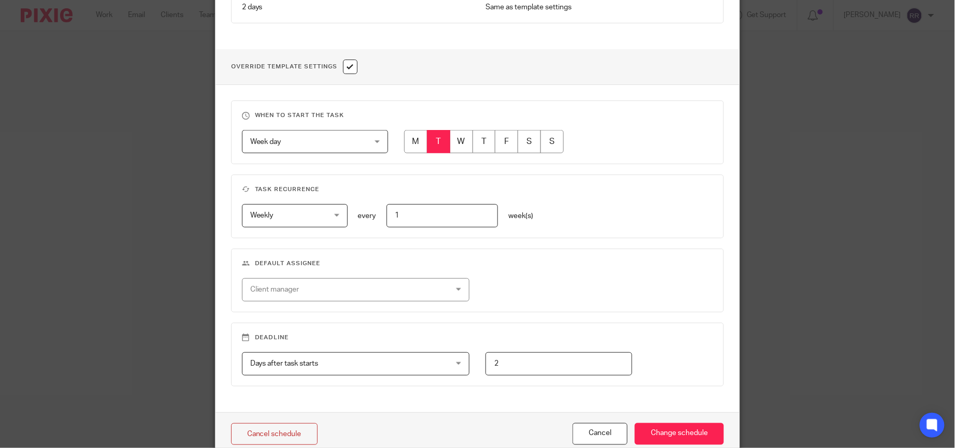
scroll to position [376, 0]
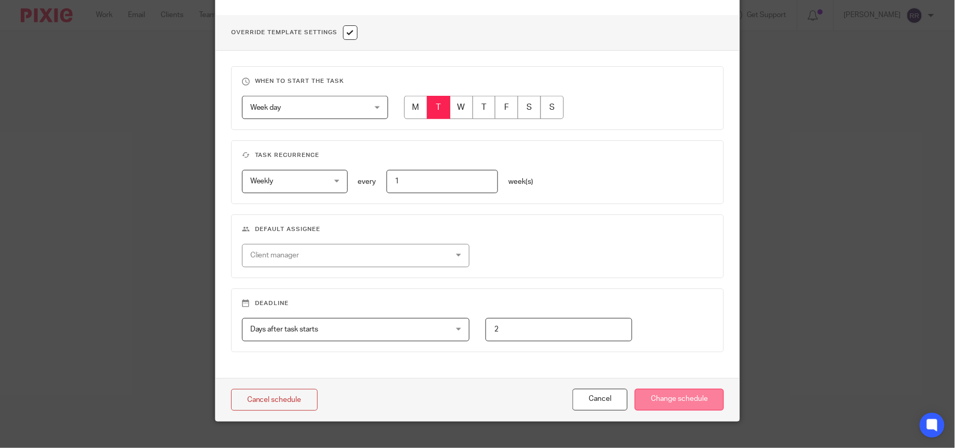
click at [651, 393] on input "Change schedule" at bounding box center [679, 400] width 89 height 22
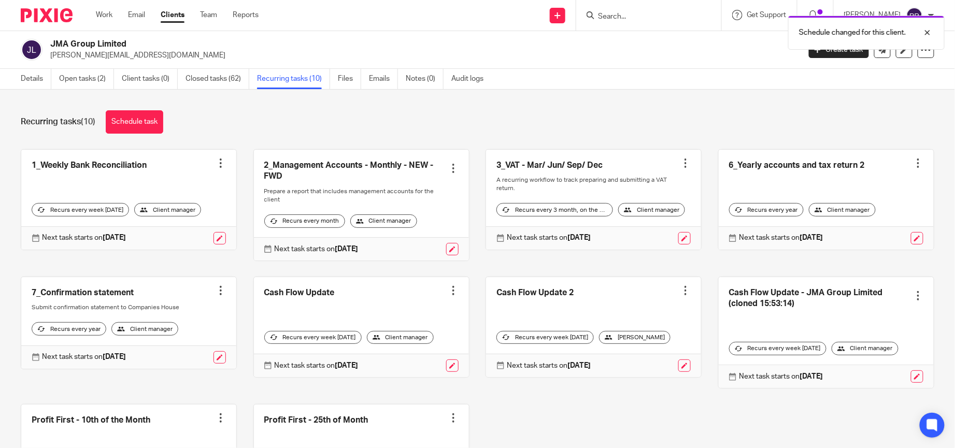
click at [913, 301] on div at bounding box center [918, 296] width 10 height 10
click at [767, 320] on link at bounding box center [826, 332] width 215 height 111
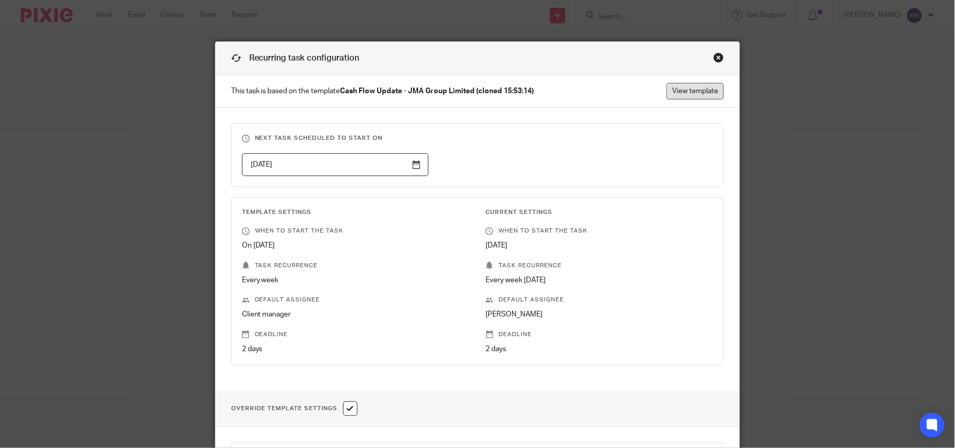
click at [691, 93] on link "View template" at bounding box center [696, 91] width 58 height 17
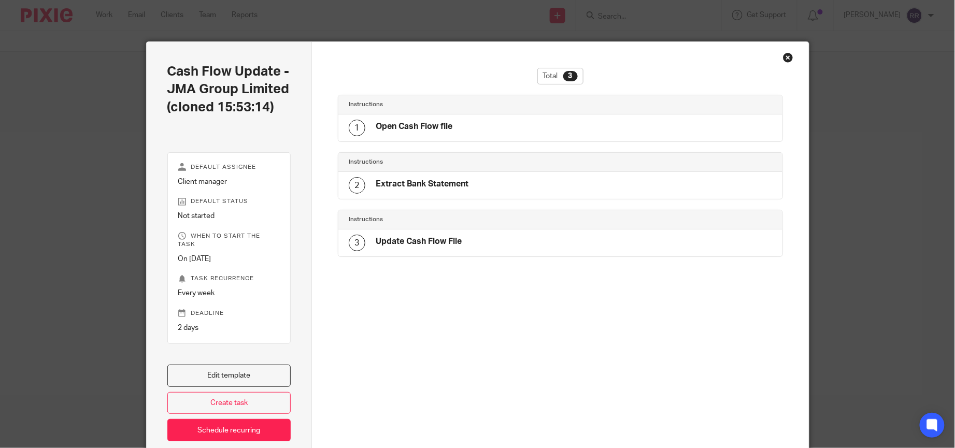
click at [257, 114] on h2 "Cash Flow Update - JMA Group Limited (cloned 15:53:14)" at bounding box center [229, 89] width 124 height 53
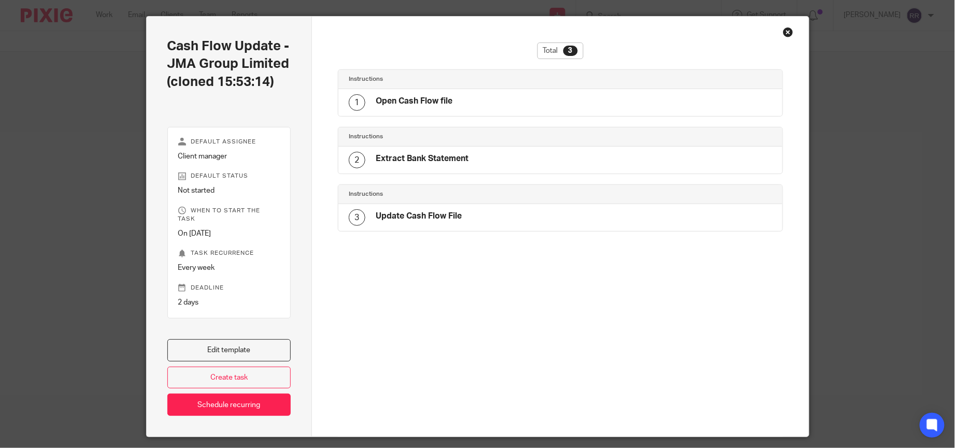
scroll to position [48, 0]
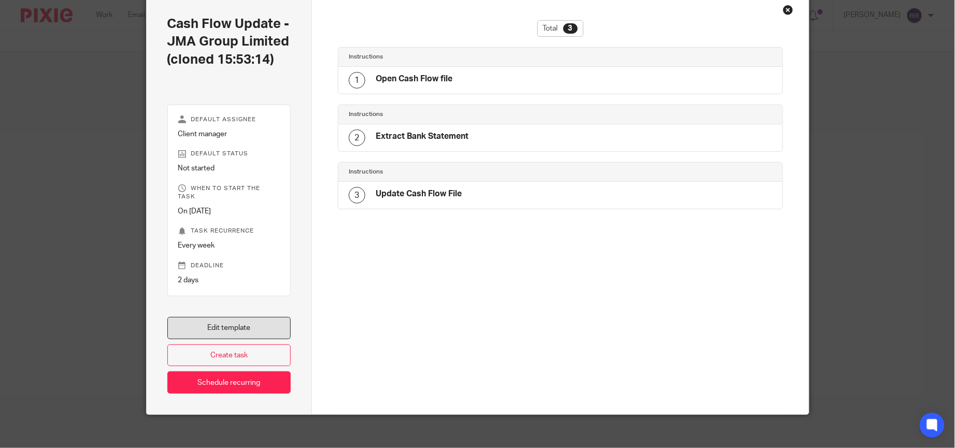
click at [272, 324] on link "Edit template" at bounding box center [229, 328] width 124 height 22
